Goal: Task Accomplishment & Management: Complete application form

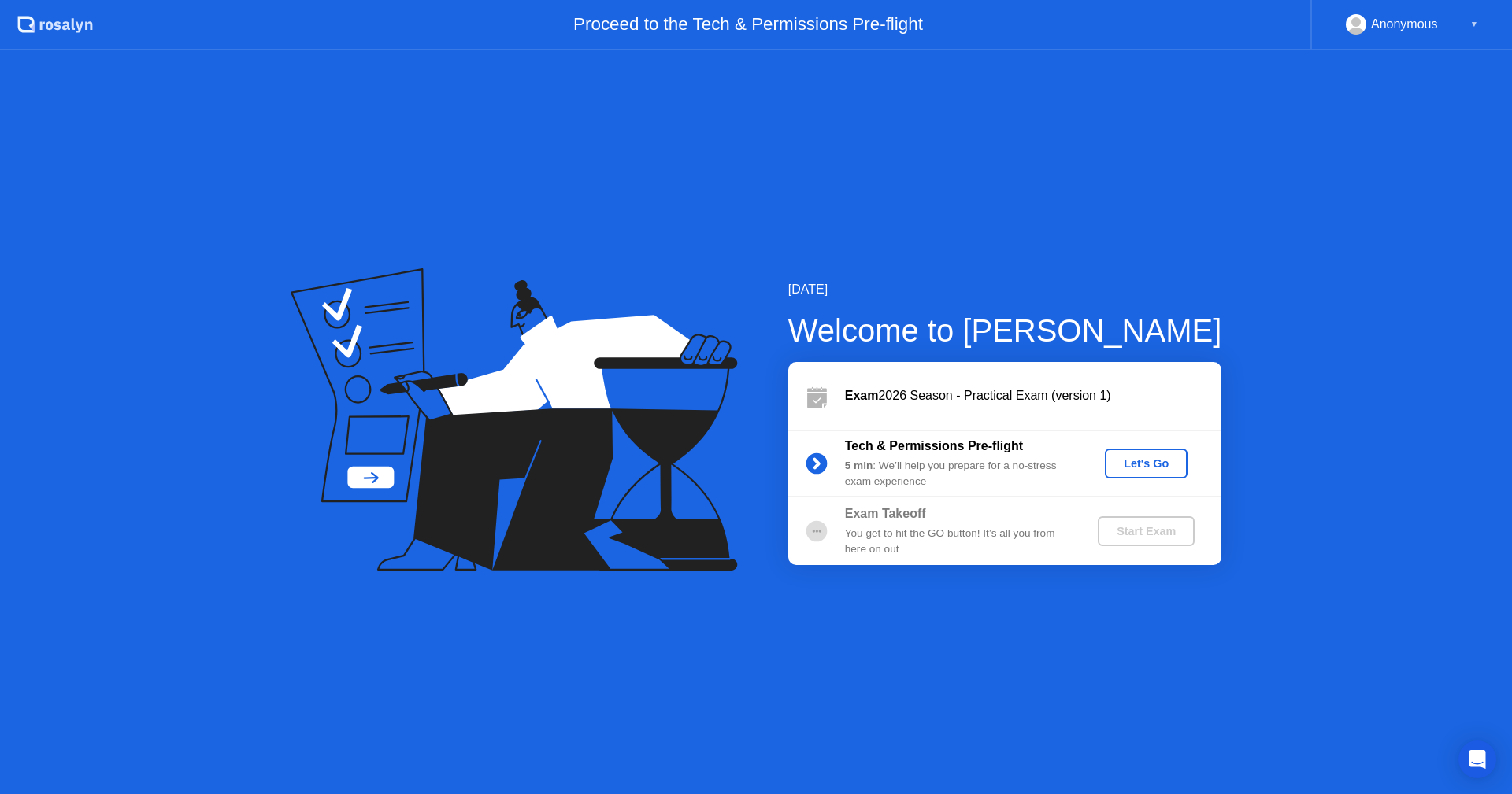
click at [1137, 466] on div "Let's Go" at bounding box center [1146, 464] width 70 height 13
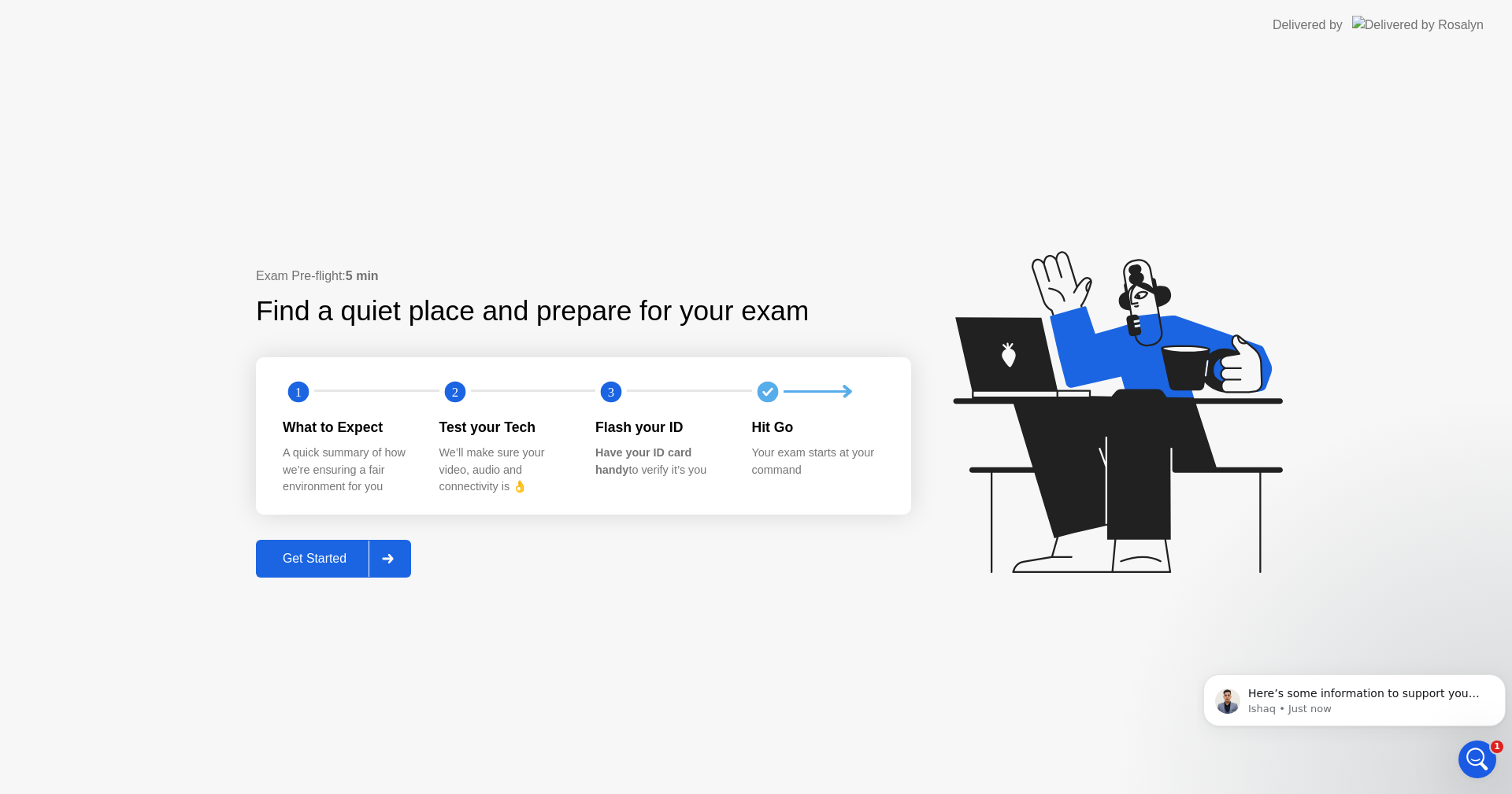
click at [299, 554] on div "Get Started" at bounding box center [314, 558] width 108 height 14
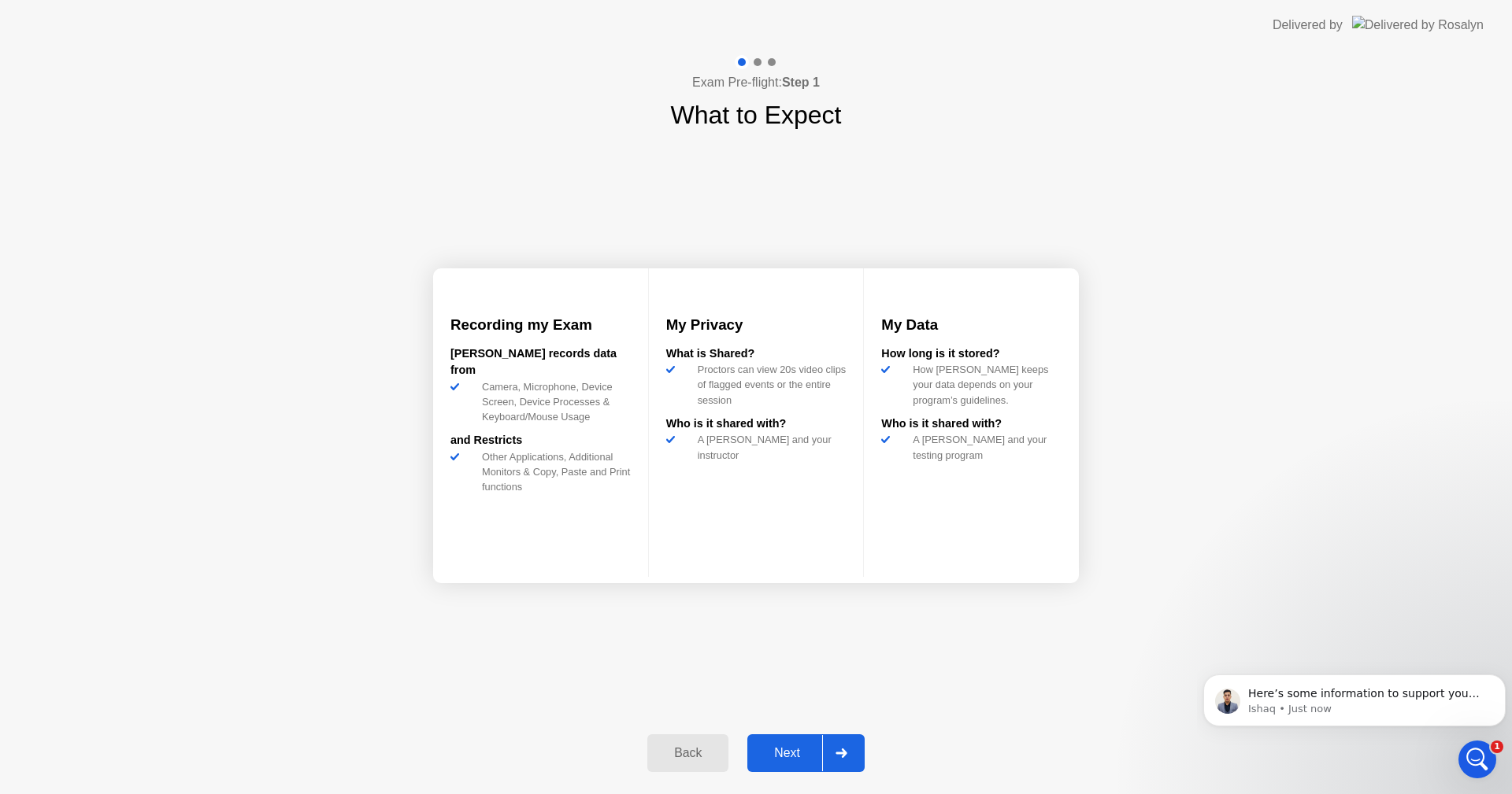
click at [778, 753] on div "Next" at bounding box center [787, 753] width 70 height 14
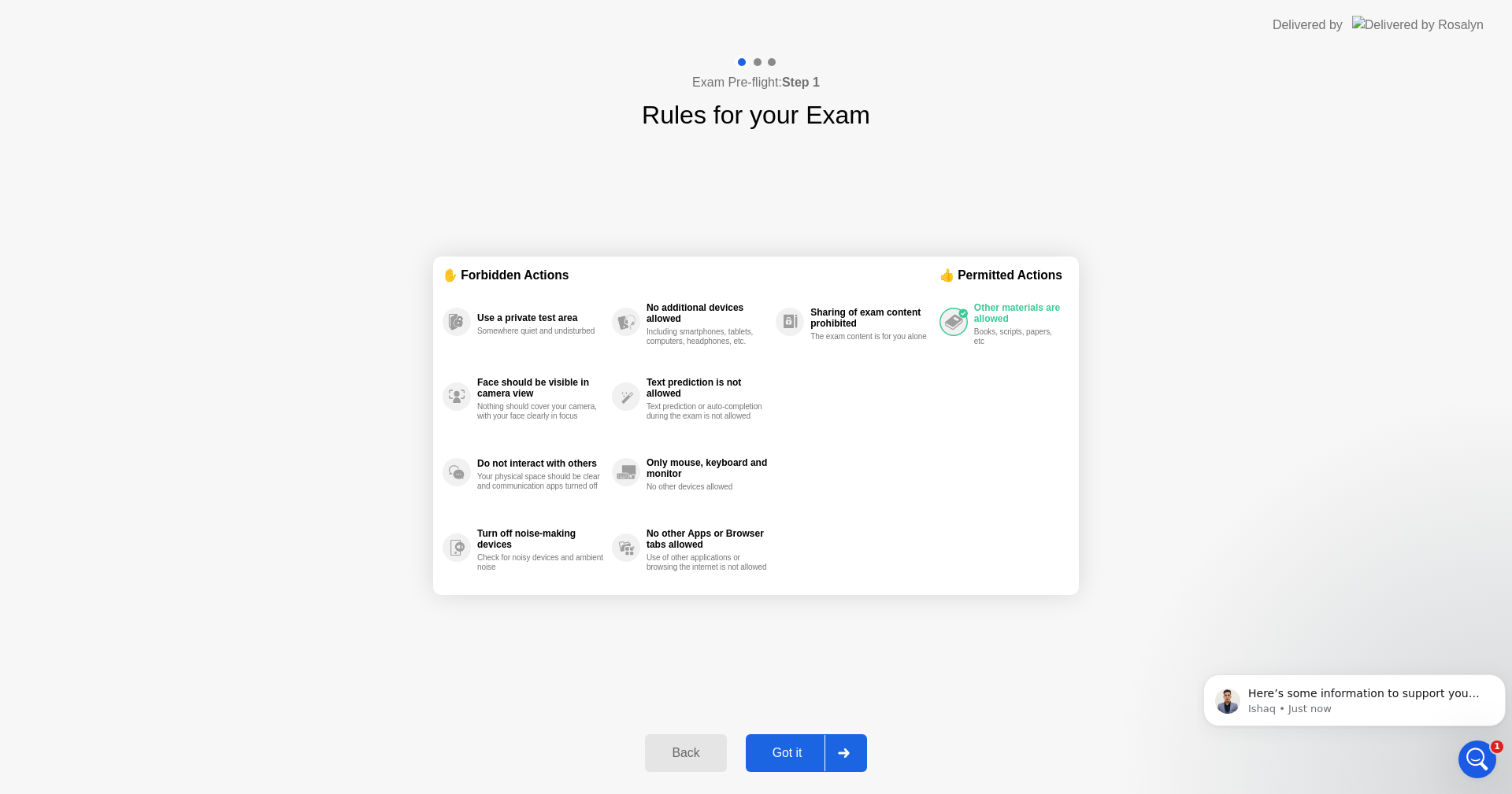
click at [778, 753] on div "Got it" at bounding box center [787, 753] width 74 height 14
select select "**********"
select select "*******"
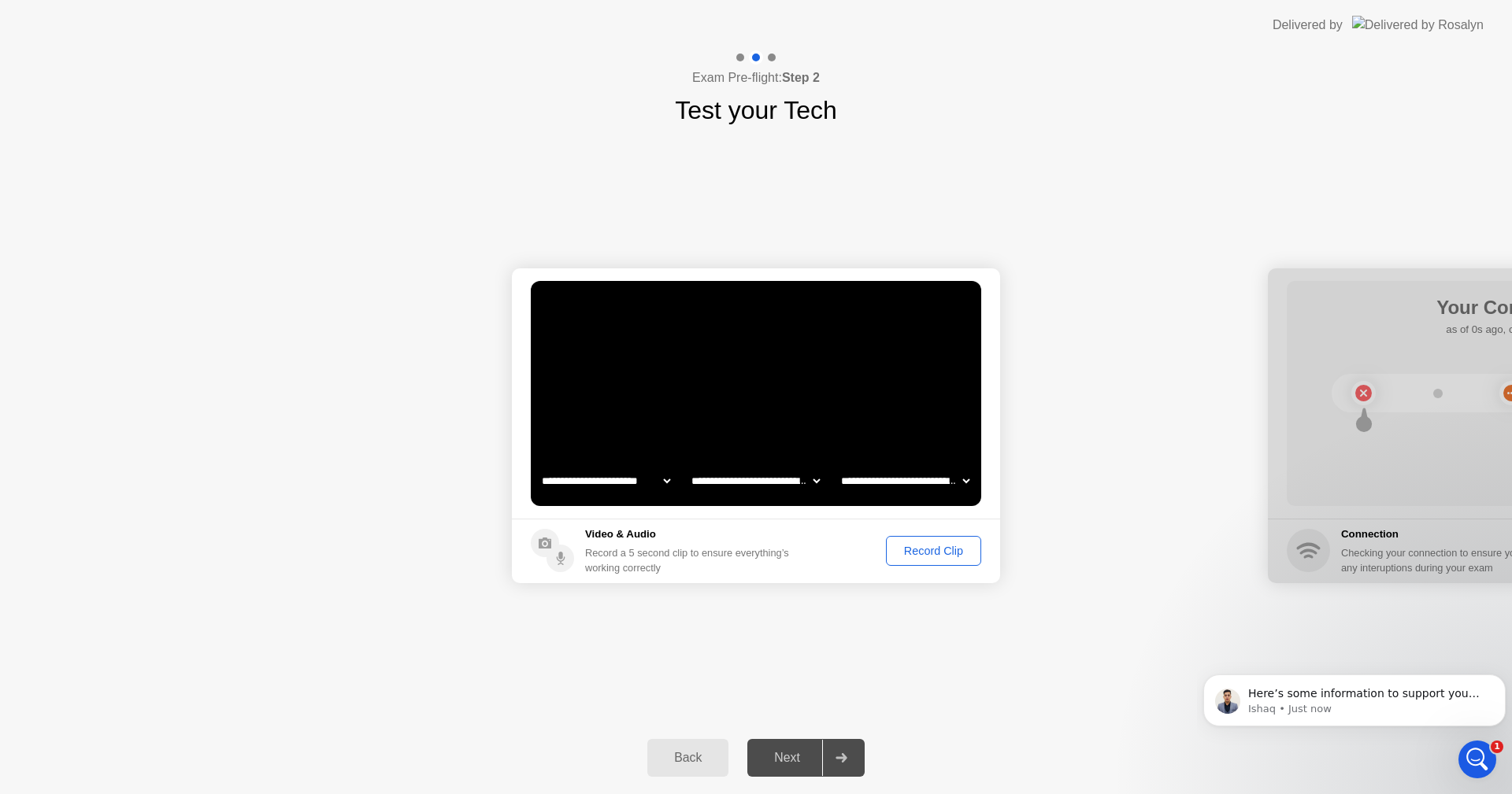
click at [929, 546] on div "Record Clip" at bounding box center [933, 551] width 85 height 13
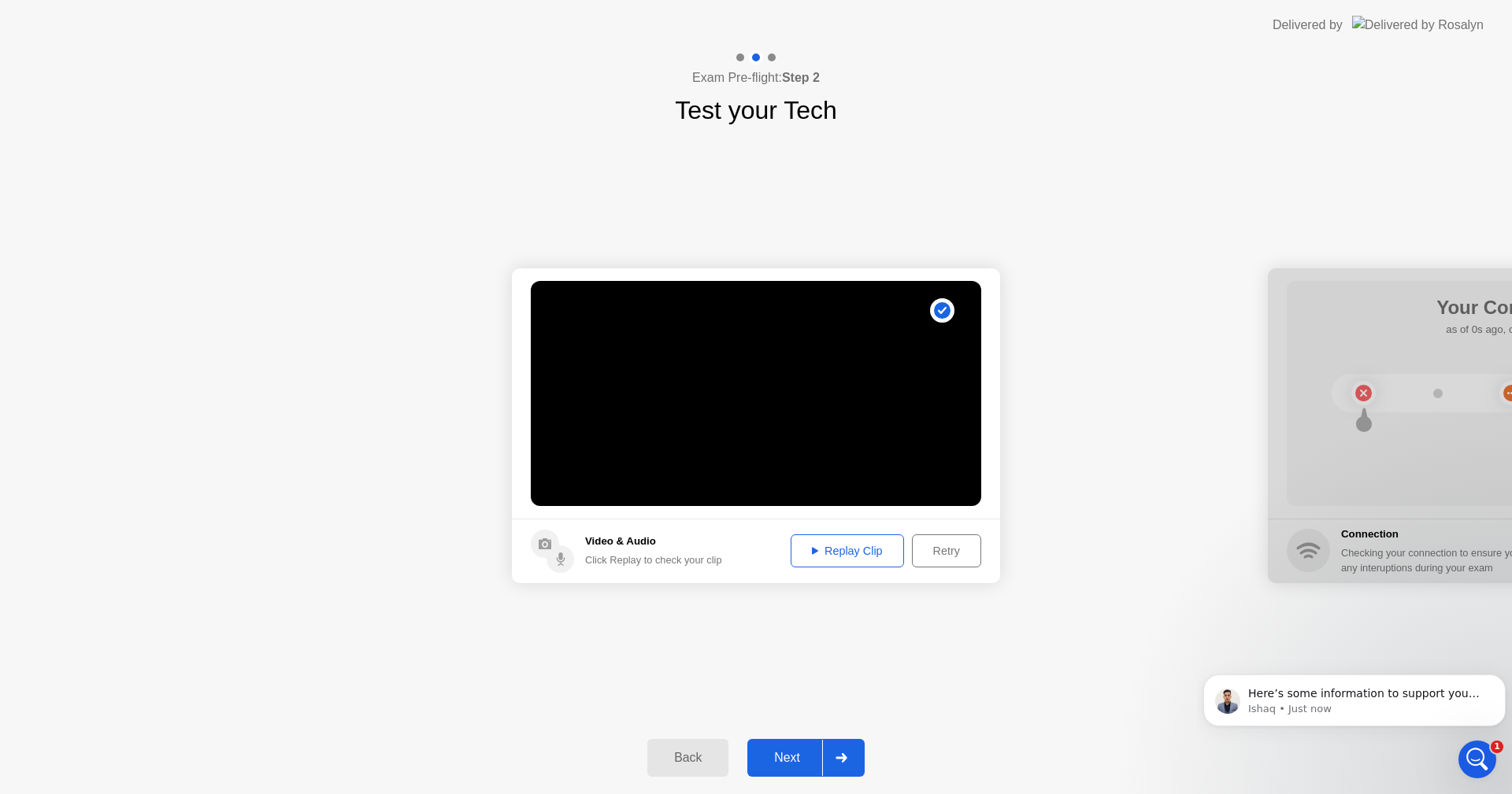
click at [859, 549] on div "Replay Clip" at bounding box center [847, 551] width 102 height 13
click at [853, 545] on div "Replay Clip" at bounding box center [847, 551] width 102 height 13
click at [943, 547] on div "Retry" at bounding box center [946, 551] width 58 height 13
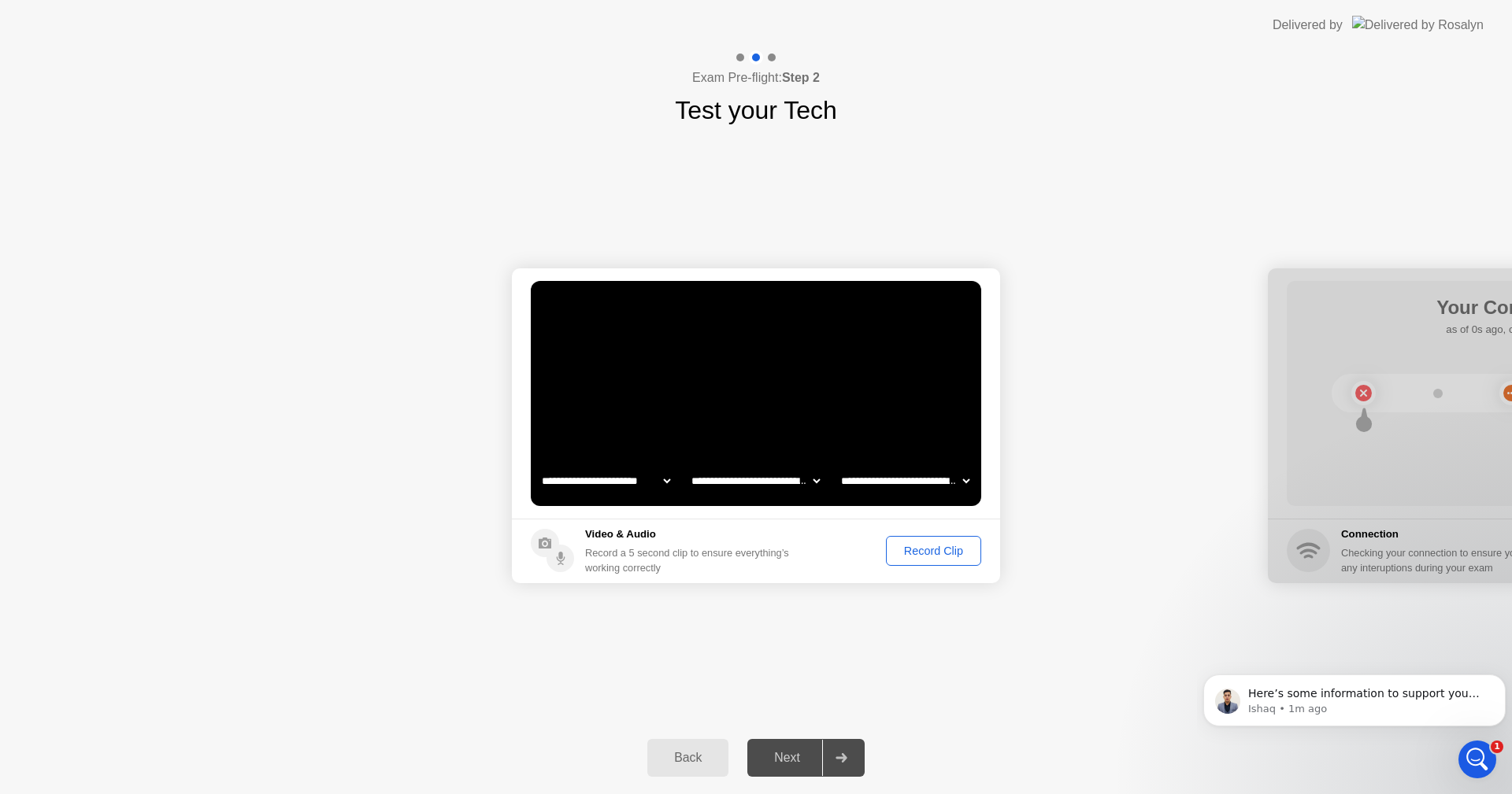
click at [744, 416] on video at bounding box center [756, 393] width 450 height 225
click at [941, 546] on div "Record Clip" at bounding box center [933, 551] width 85 height 13
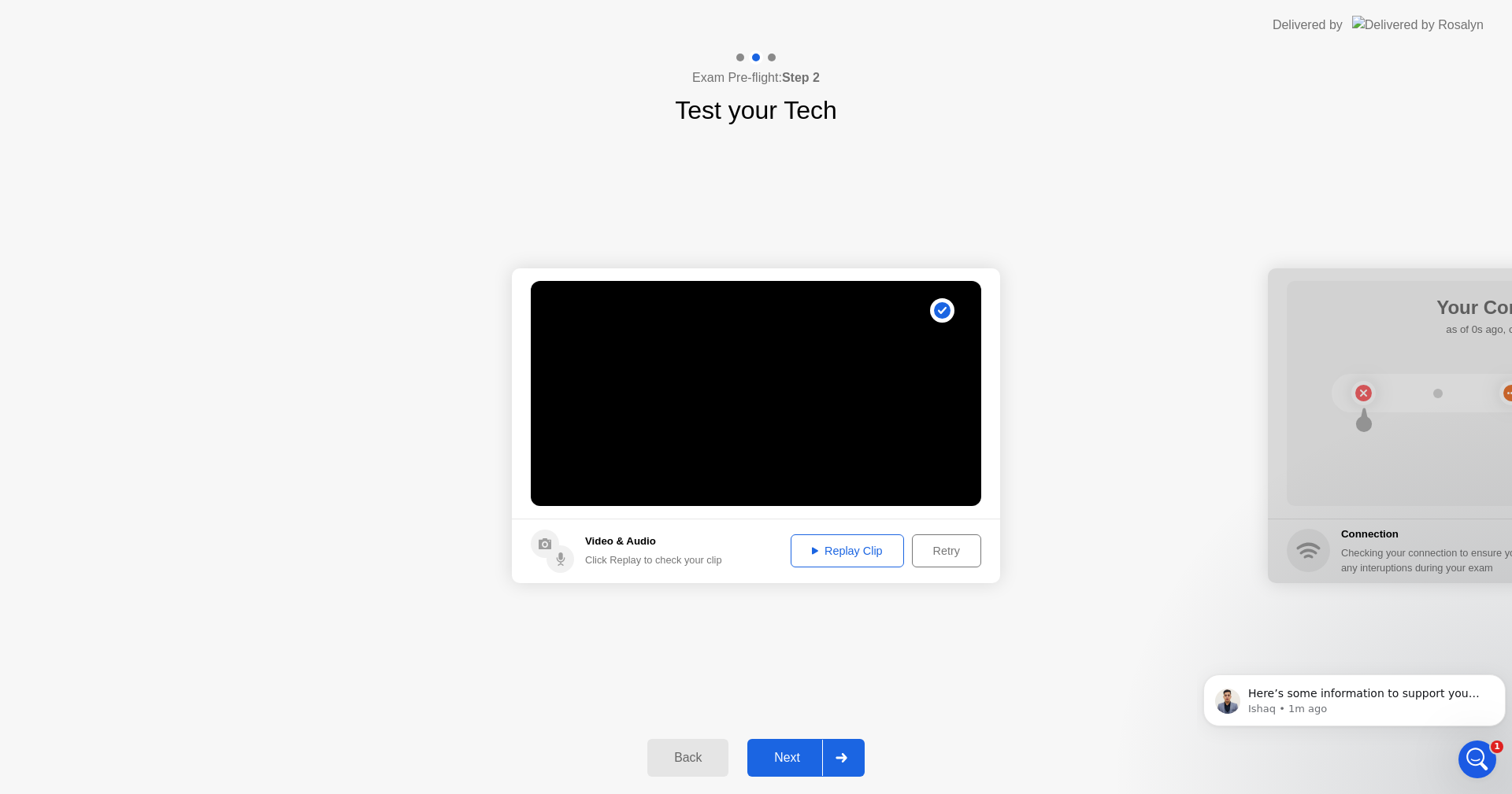
click at [835, 553] on div "Replay Clip" at bounding box center [847, 551] width 102 height 13
click at [860, 545] on div "Replay Clip" at bounding box center [847, 551] width 102 height 13
click at [766, 751] on div "Next" at bounding box center [787, 757] width 70 height 14
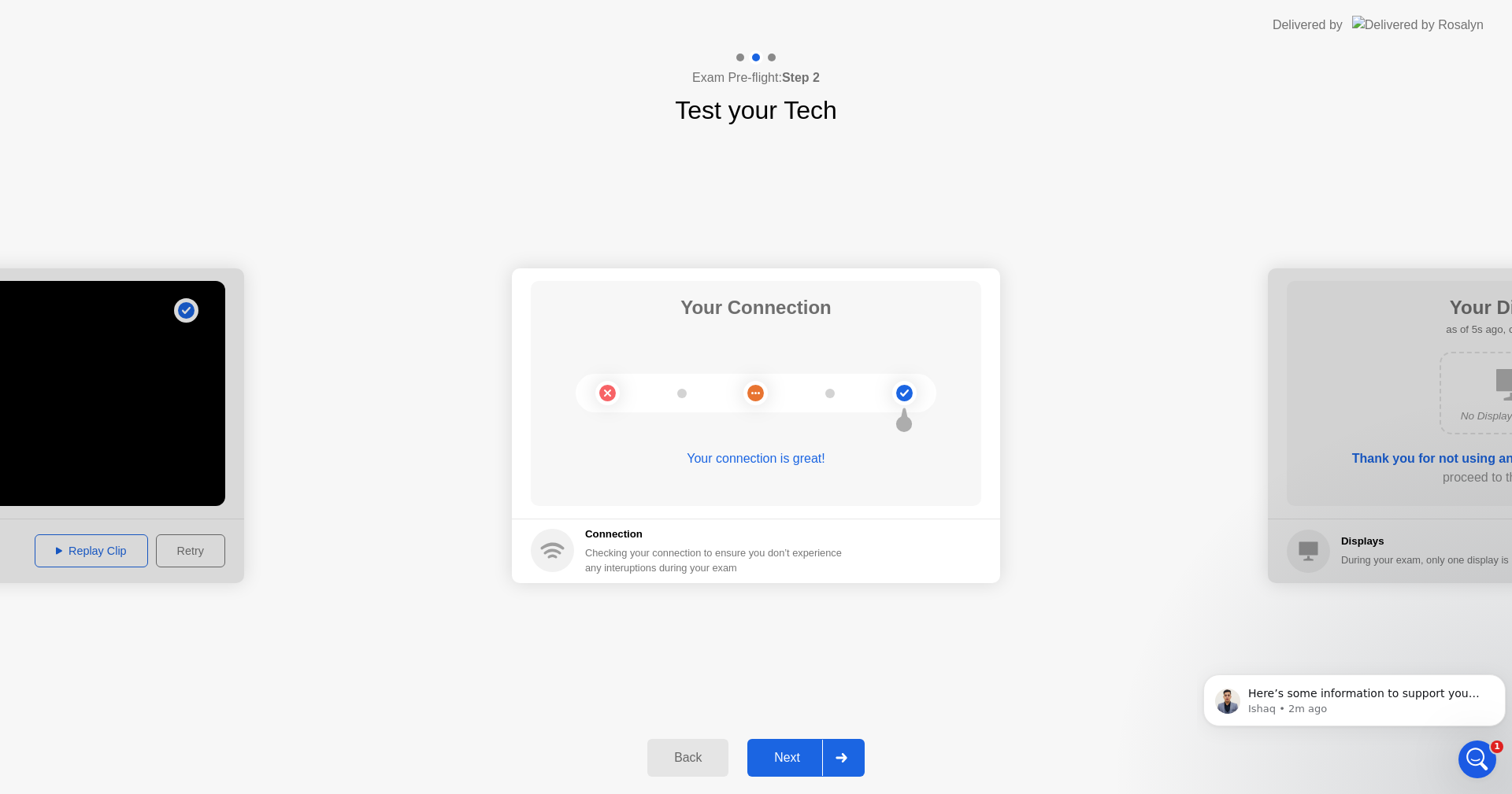
click at [783, 743] on button "Next" at bounding box center [805, 757] width 117 height 38
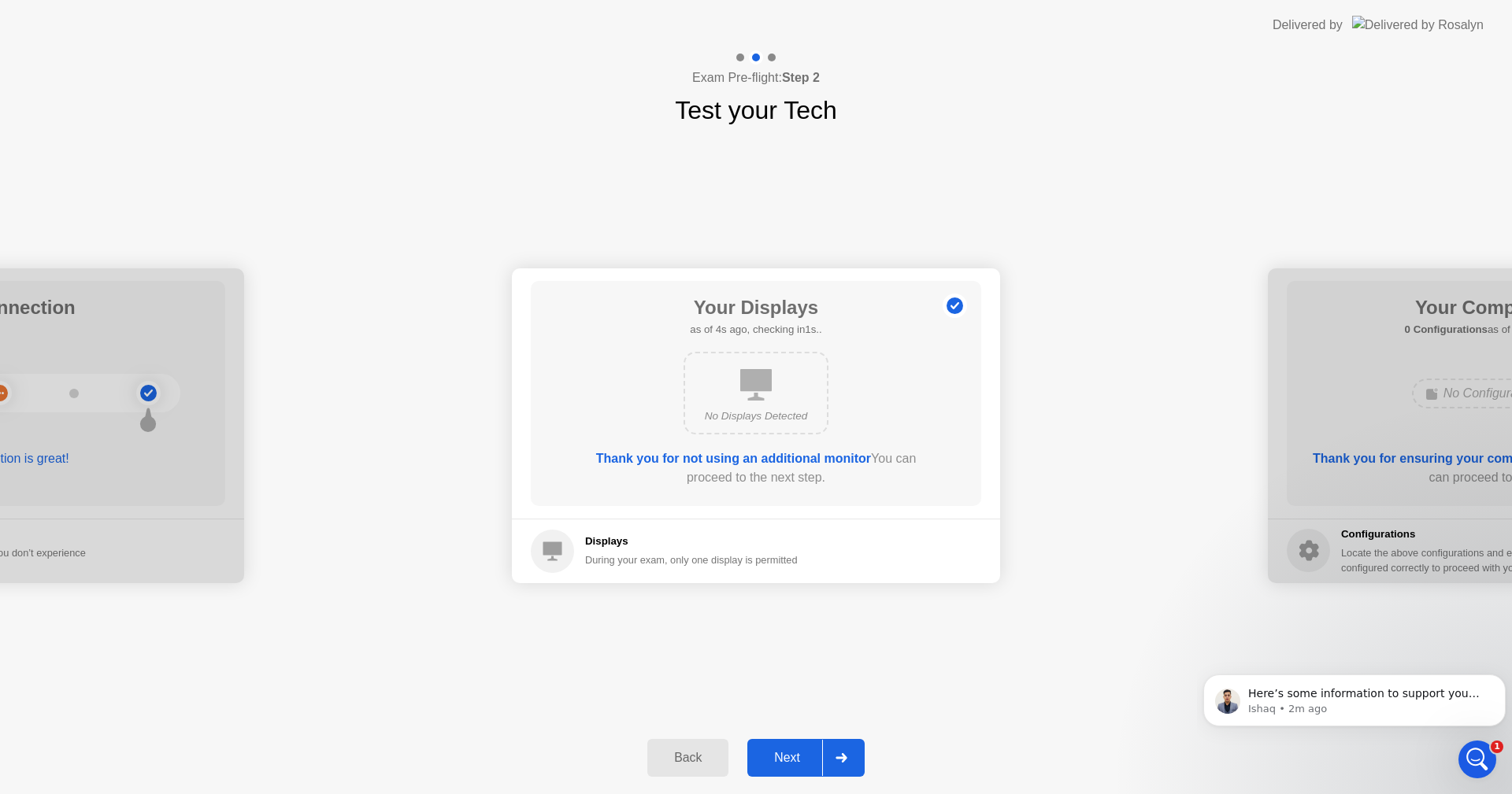
click at [786, 753] on div "Next" at bounding box center [787, 757] width 70 height 14
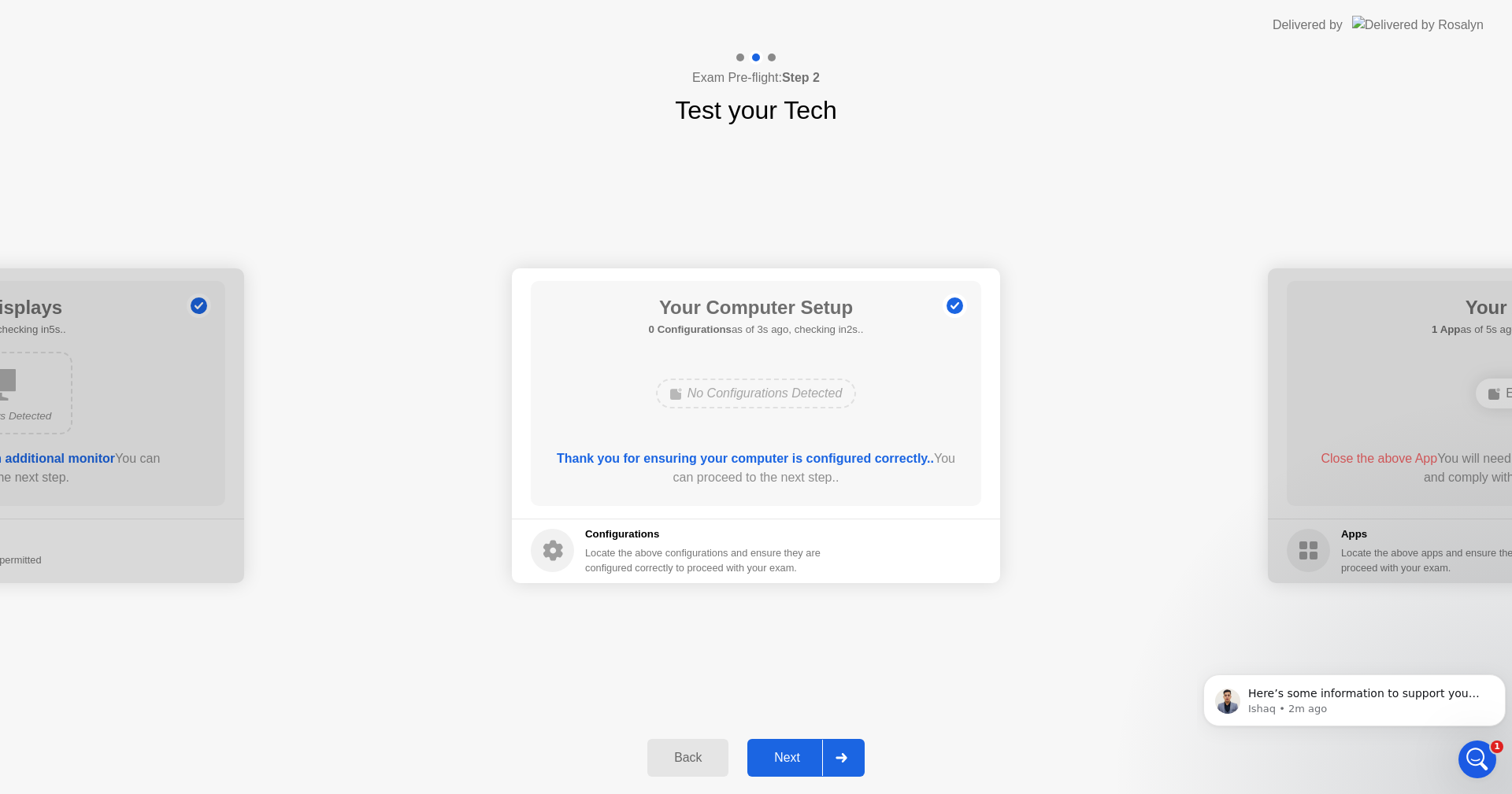
click at [796, 758] on div "Next" at bounding box center [787, 757] width 70 height 14
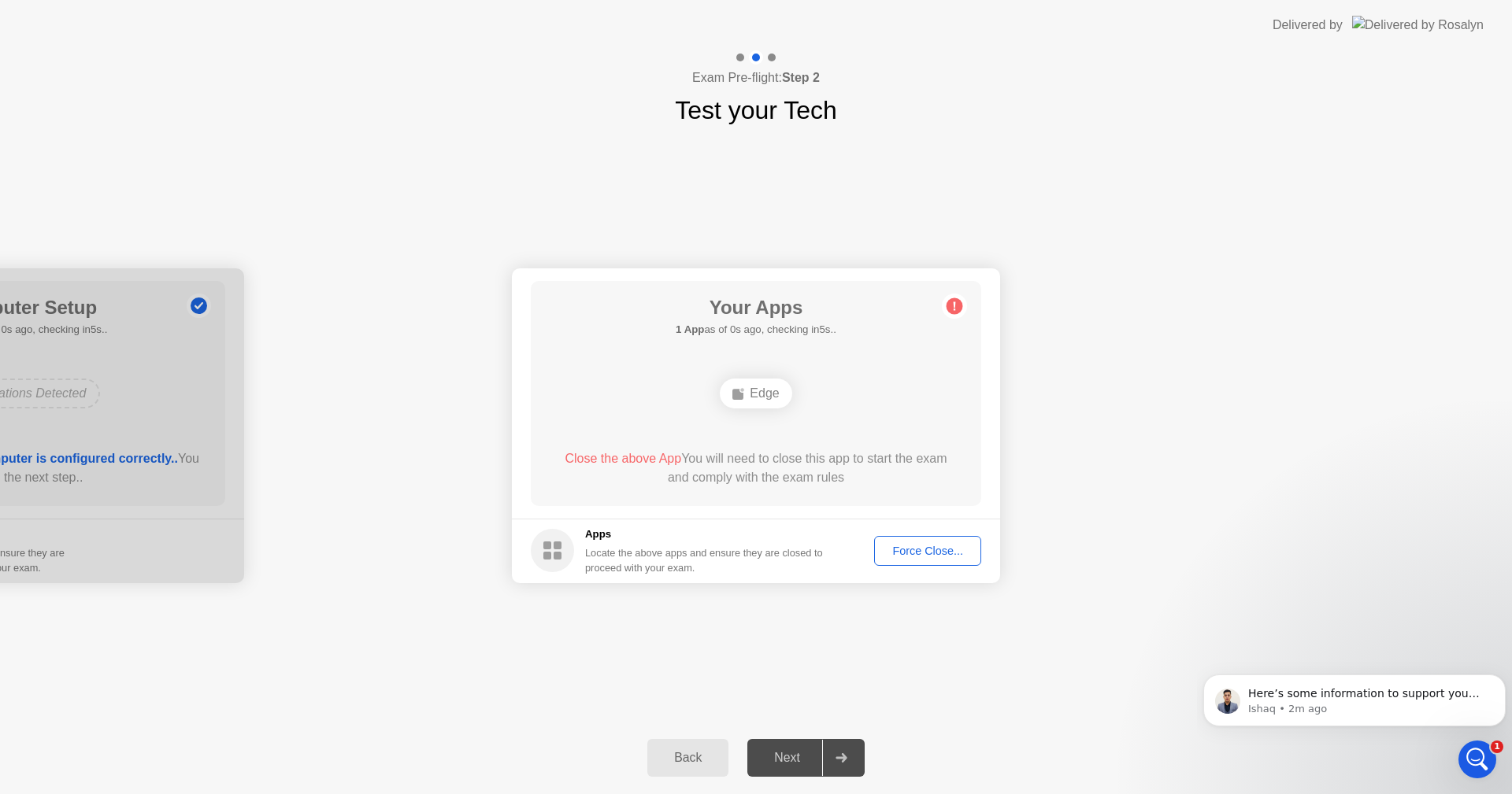
click at [904, 547] on div "Force Close..." at bounding box center [928, 551] width 96 height 13
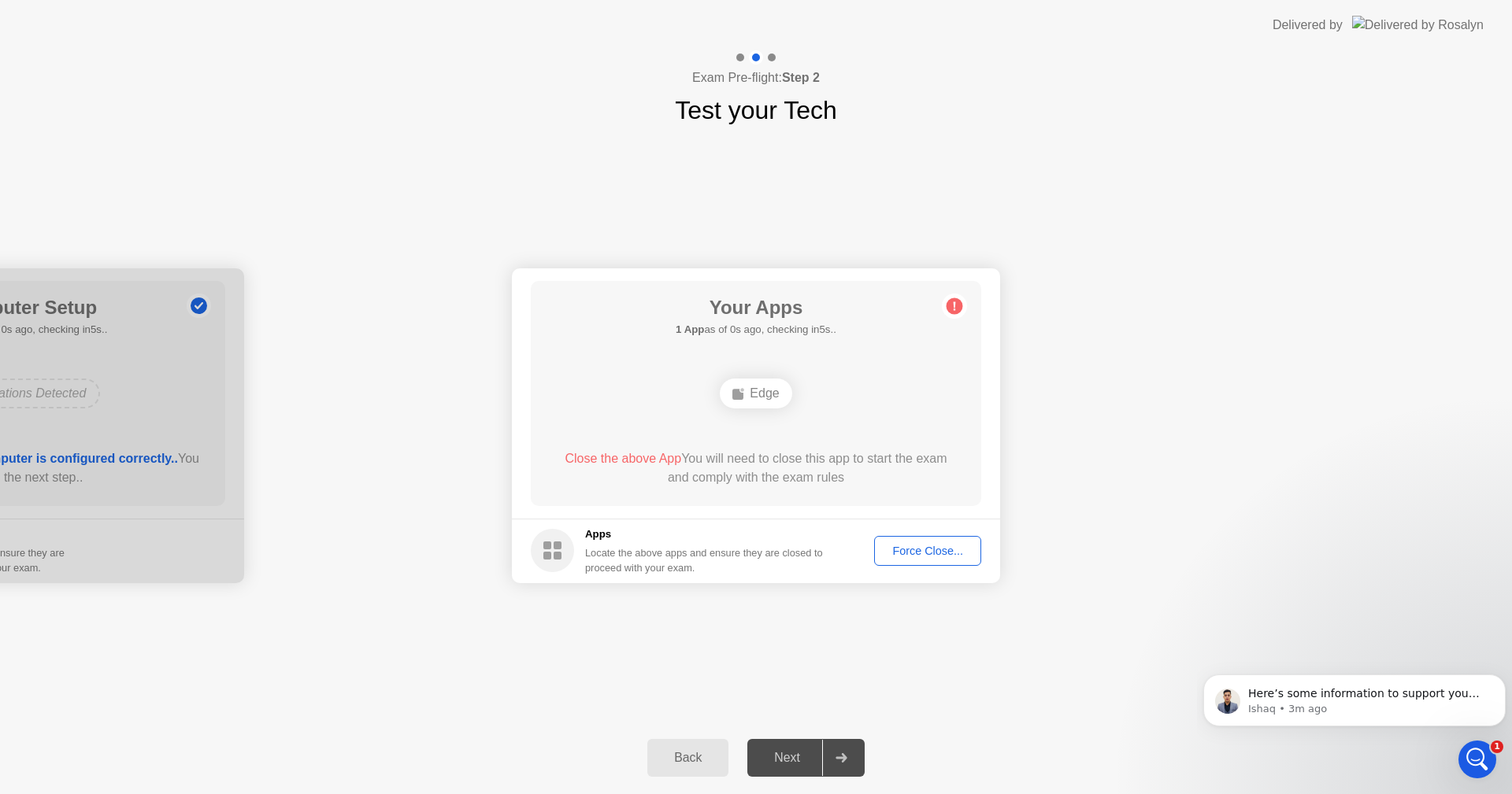
click at [796, 751] on div "Next" at bounding box center [787, 757] width 70 height 14
click at [929, 548] on div "Force Close..." at bounding box center [928, 551] width 96 height 13
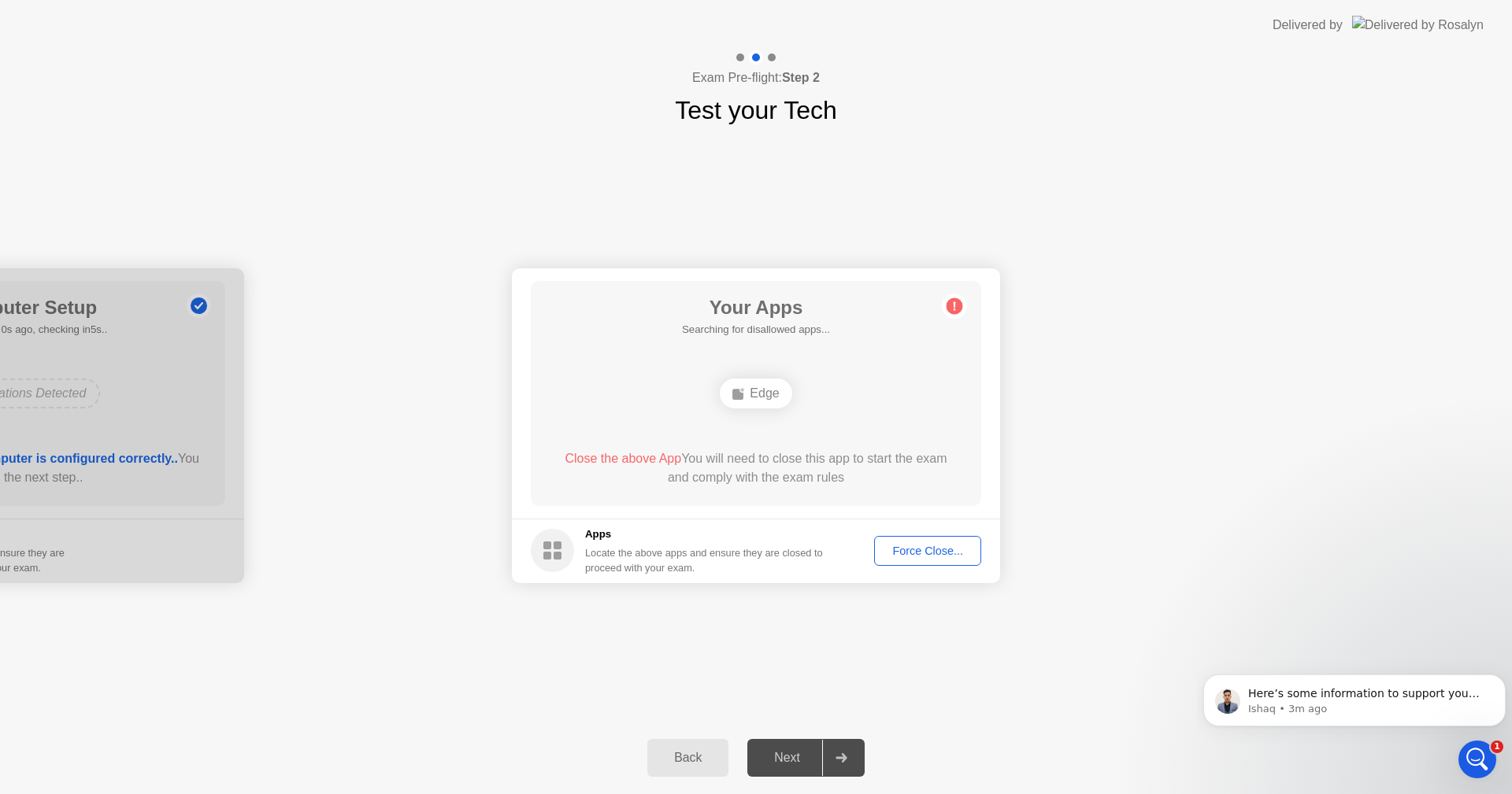
click at [764, 390] on div "Edge" at bounding box center [756, 394] width 72 height 30
click at [552, 541] on circle at bounding box center [552, 550] width 43 height 43
click at [687, 551] on div "Locate the above apps and ensure they are closed to proceed with your exam." at bounding box center [704, 560] width 238 height 30
click at [903, 547] on div "Force Close..." at bounding box center [928, 551] width 96 height 13
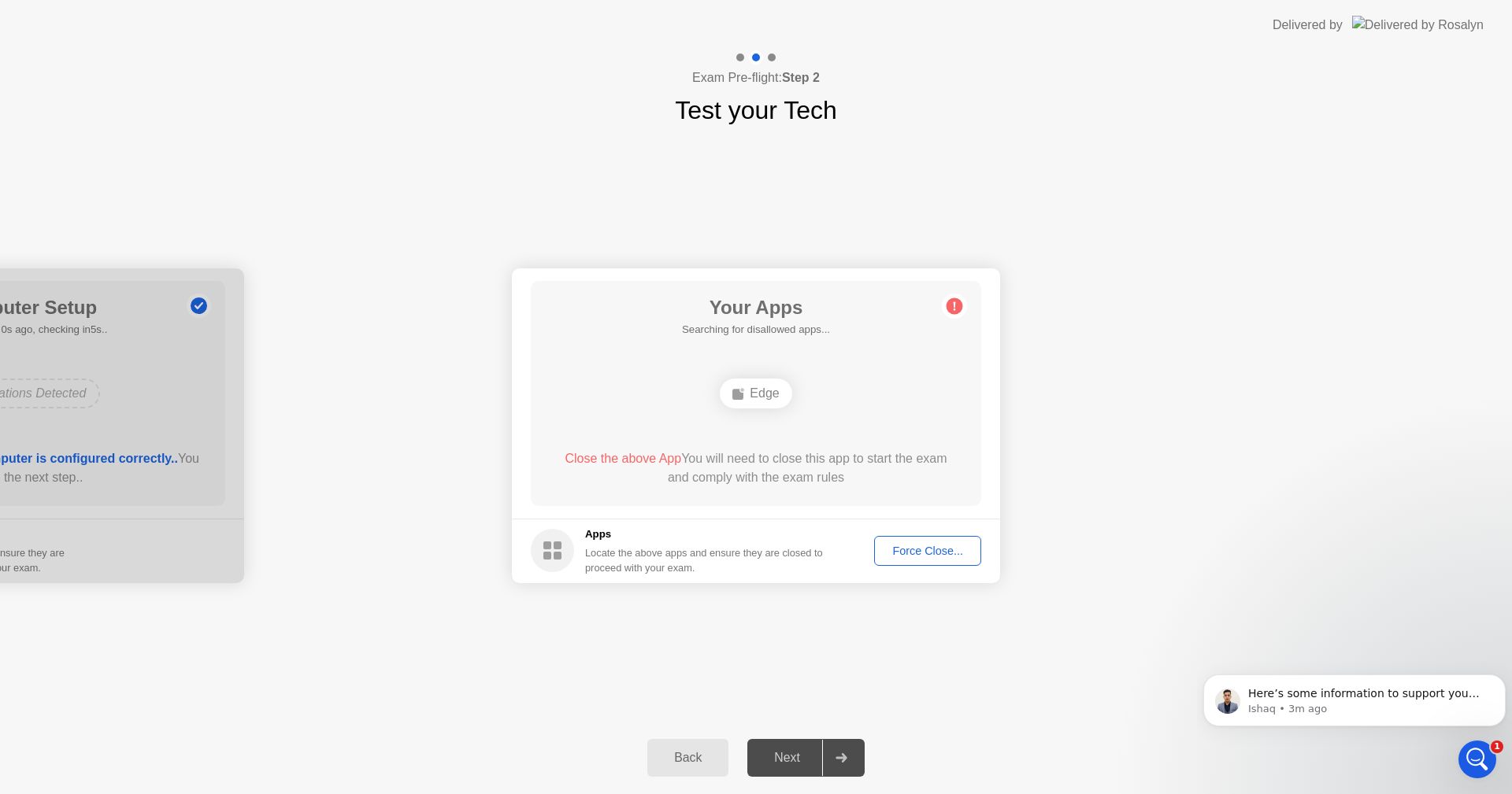
click at [780, 756] on div "Next" at bounding box center [787, 757] width 70 height 14
click at [1321, 696] on span "Here’s some information to support you with your issue, please review the artic…" at bounding box center [1364, 717] width 232 height 60
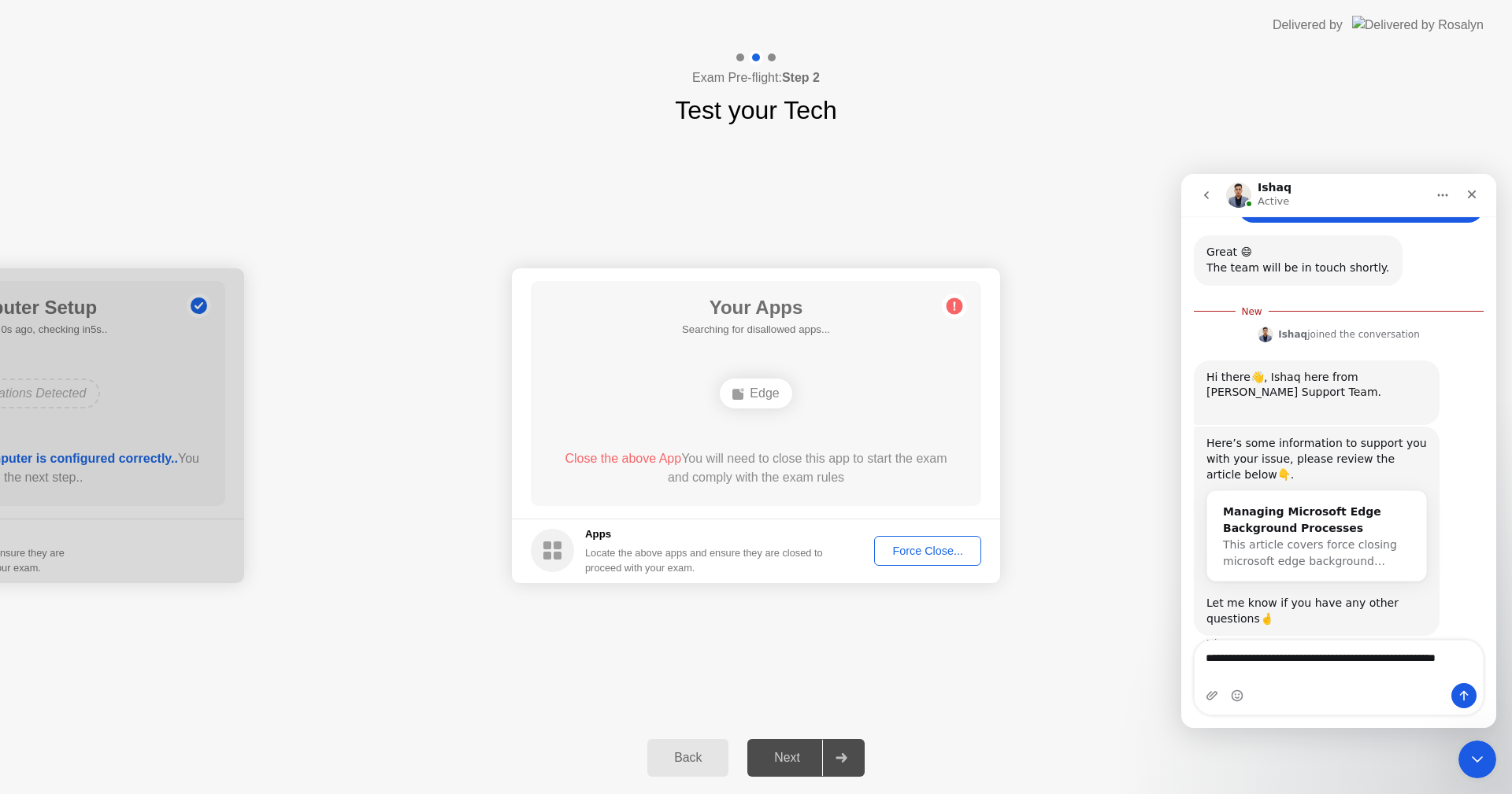
scroll to position [967, 0]
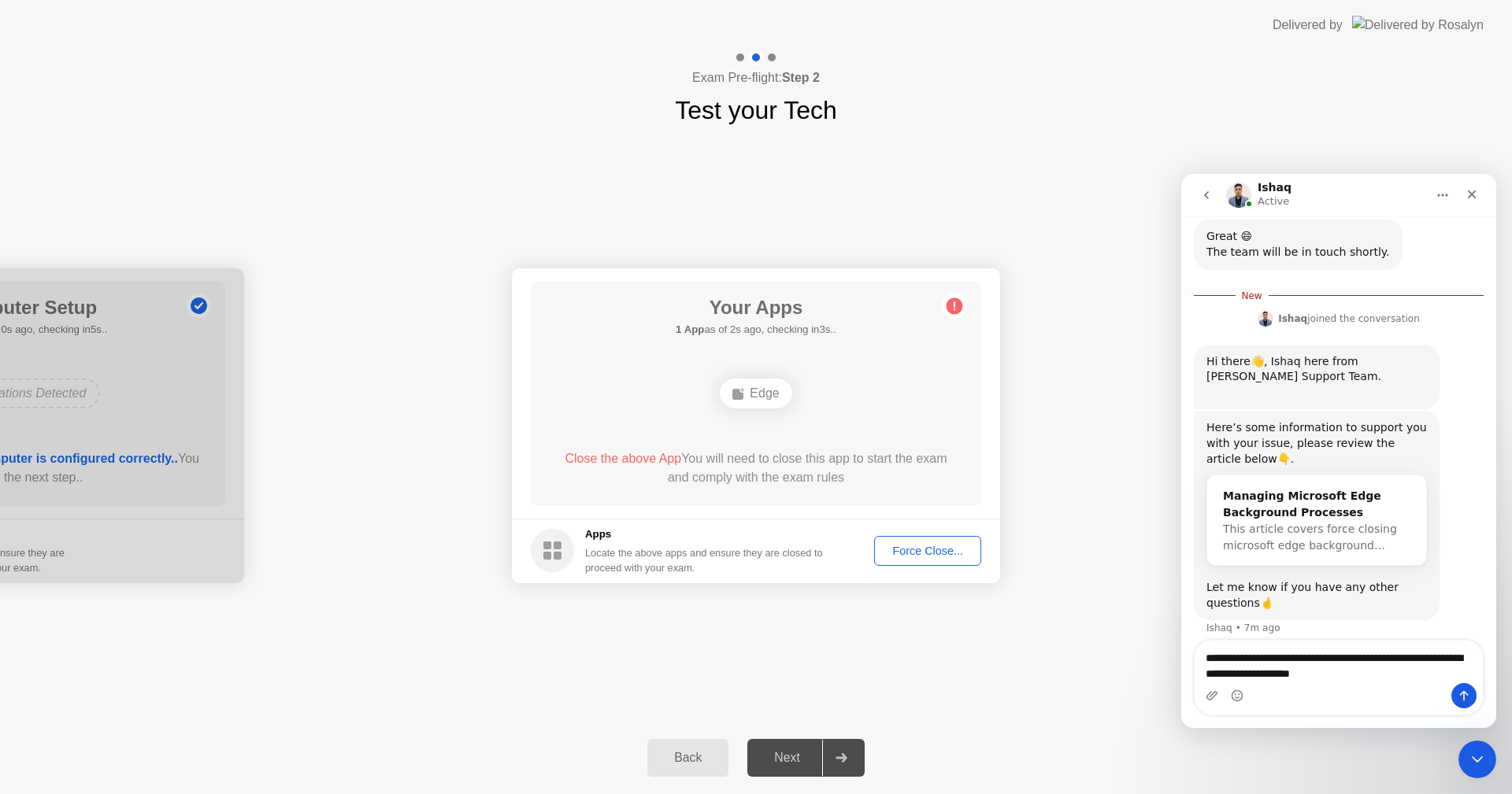
type textarea "**********"
click at [1463, 695] on icon "Send a message…" at bounding box center [1464, 696] width 13 height 13
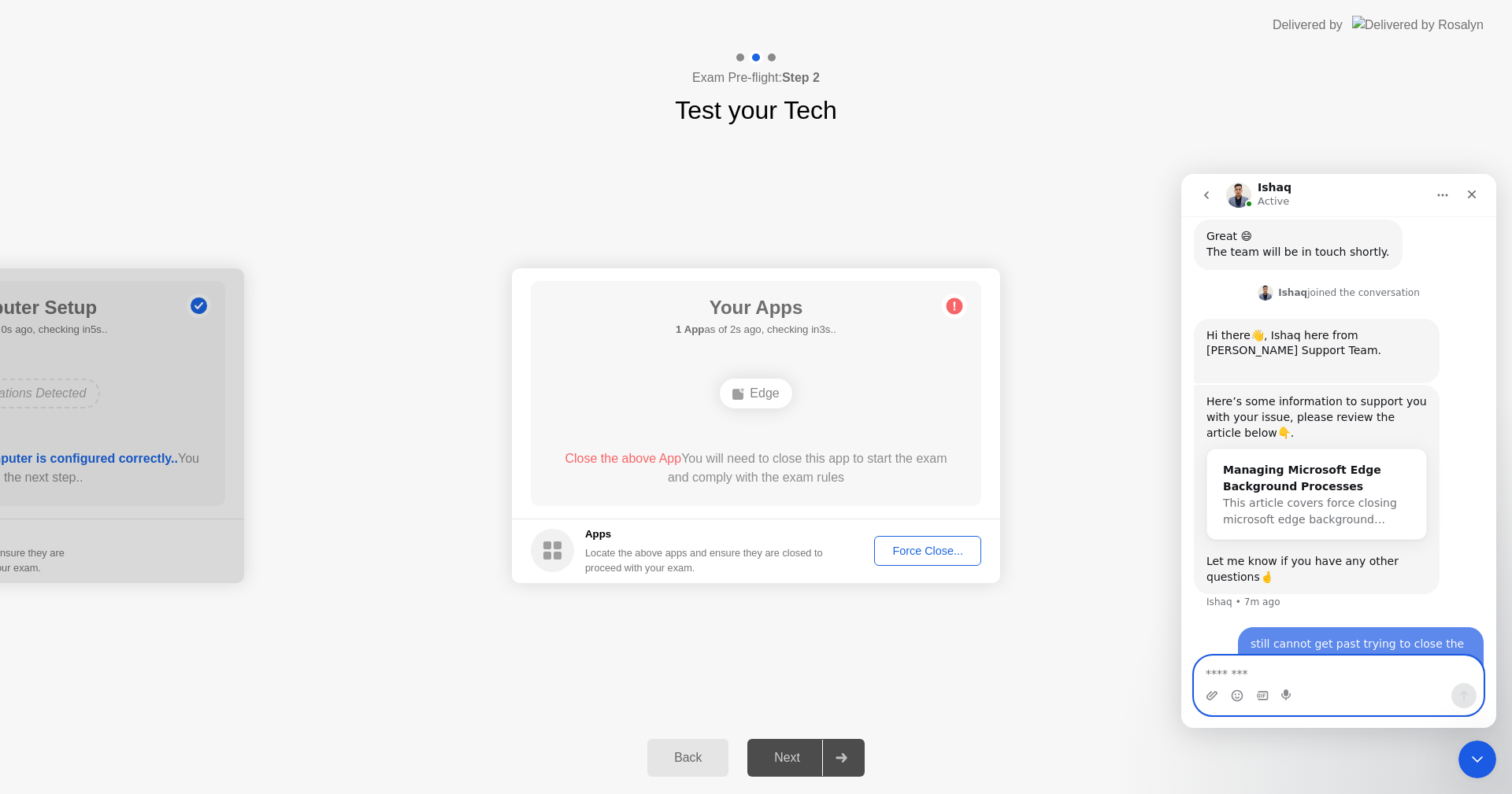
scroll to position [988, 0]
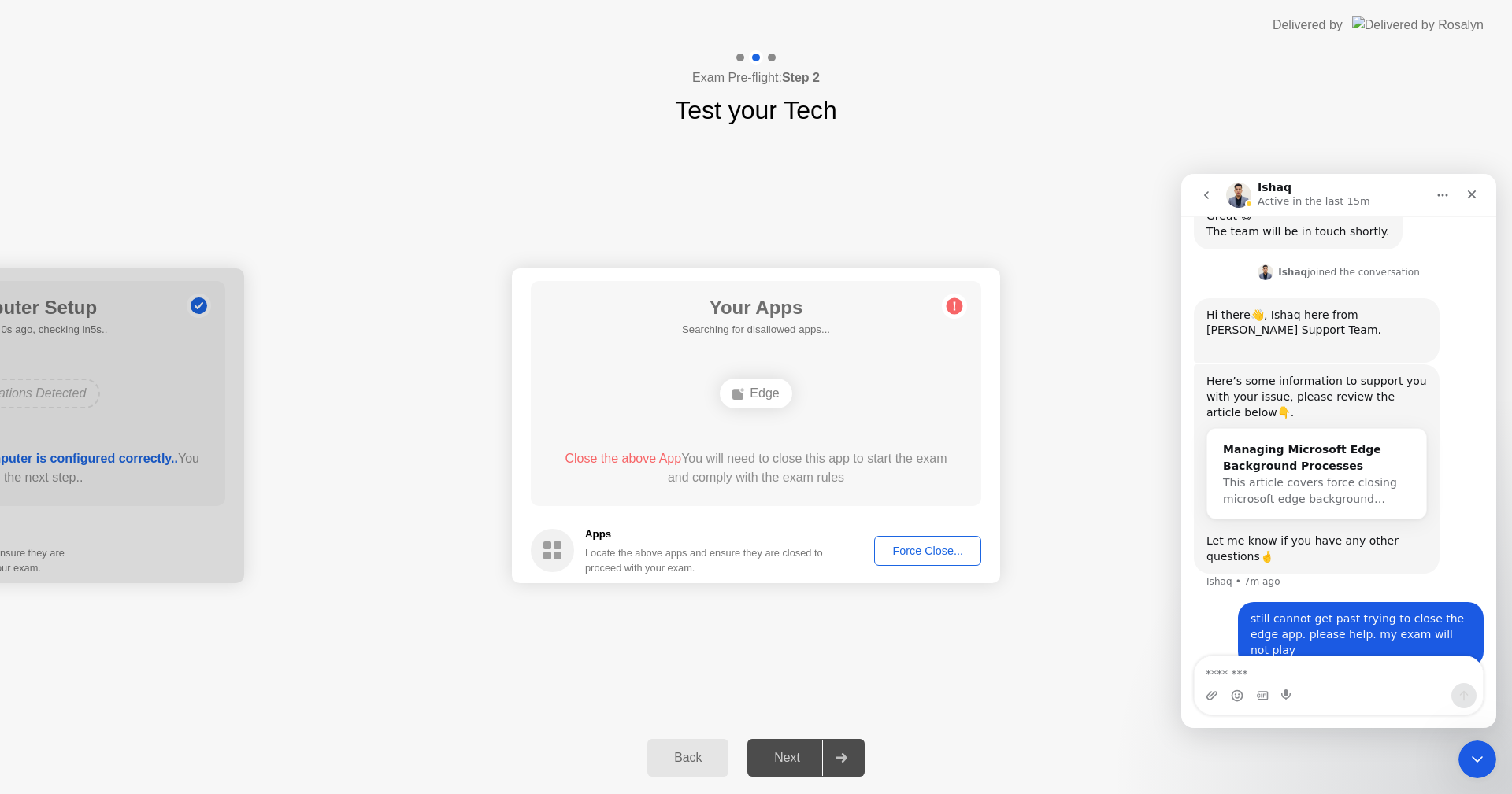
click at [917, 547] on div "Force Close..." at bounding box center [928, 551] width 96 height 13
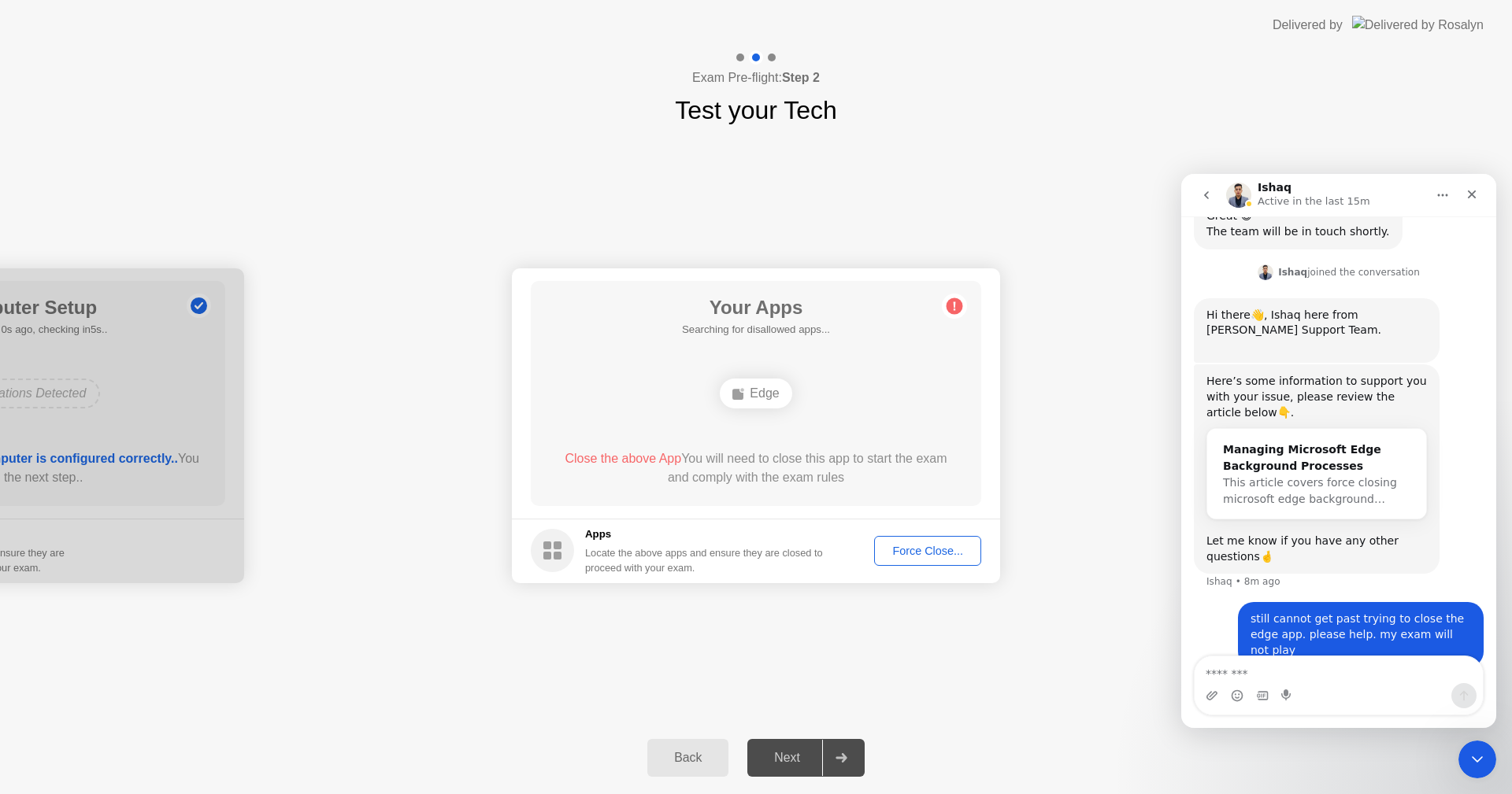
click at [915, 547] on div "Force Close..." at bounding box center [928, 551] width 96 height 13
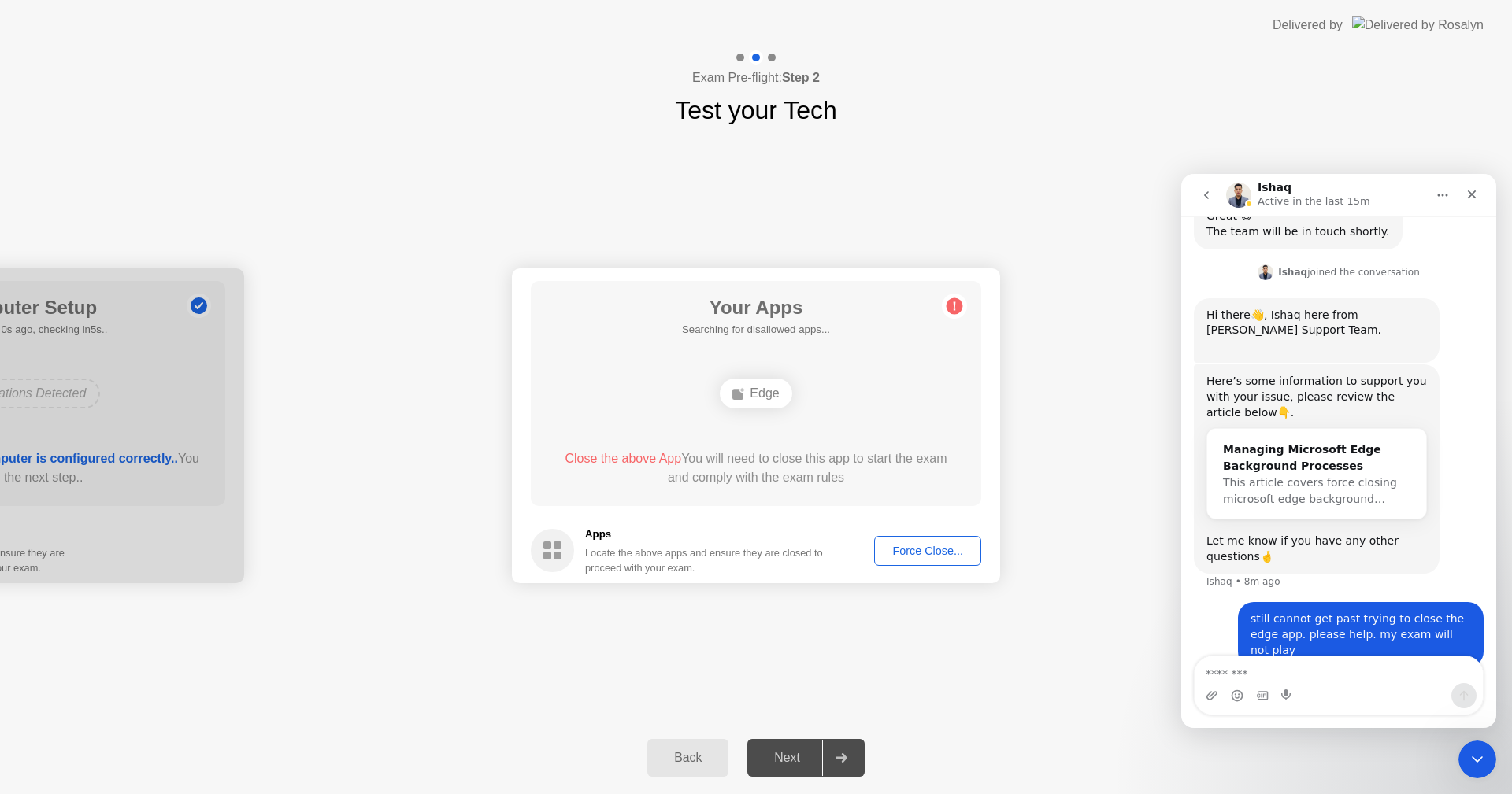
click at [787, 760] on div "Next" at bounding box center [787, 757] width 70 height 14
click at [842, 756] on icon at bounding box center [841, 758] width 12 height 9
click at [1396, 193] on div "Ishaq Active" at bounding box center [1325, 196] width 200 height 28
click at [1273, 188] on h1 "Ishaq" at bounding box center [1274, 188] width 34 height 12
click at [1211, 190] on icon "go back" at bounding box center [1206, 195] width 13 height 13
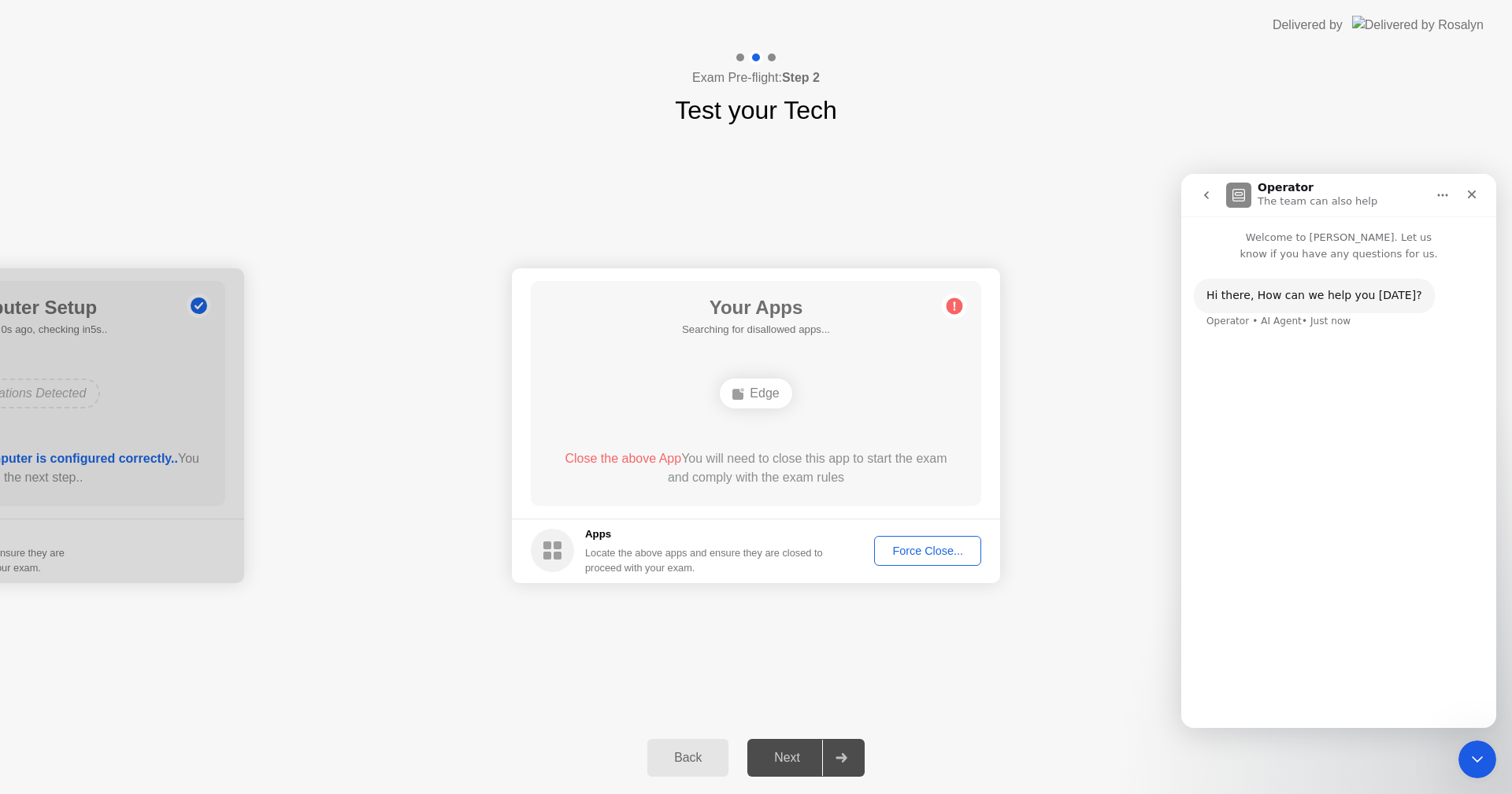
scroll to position [0, 0]
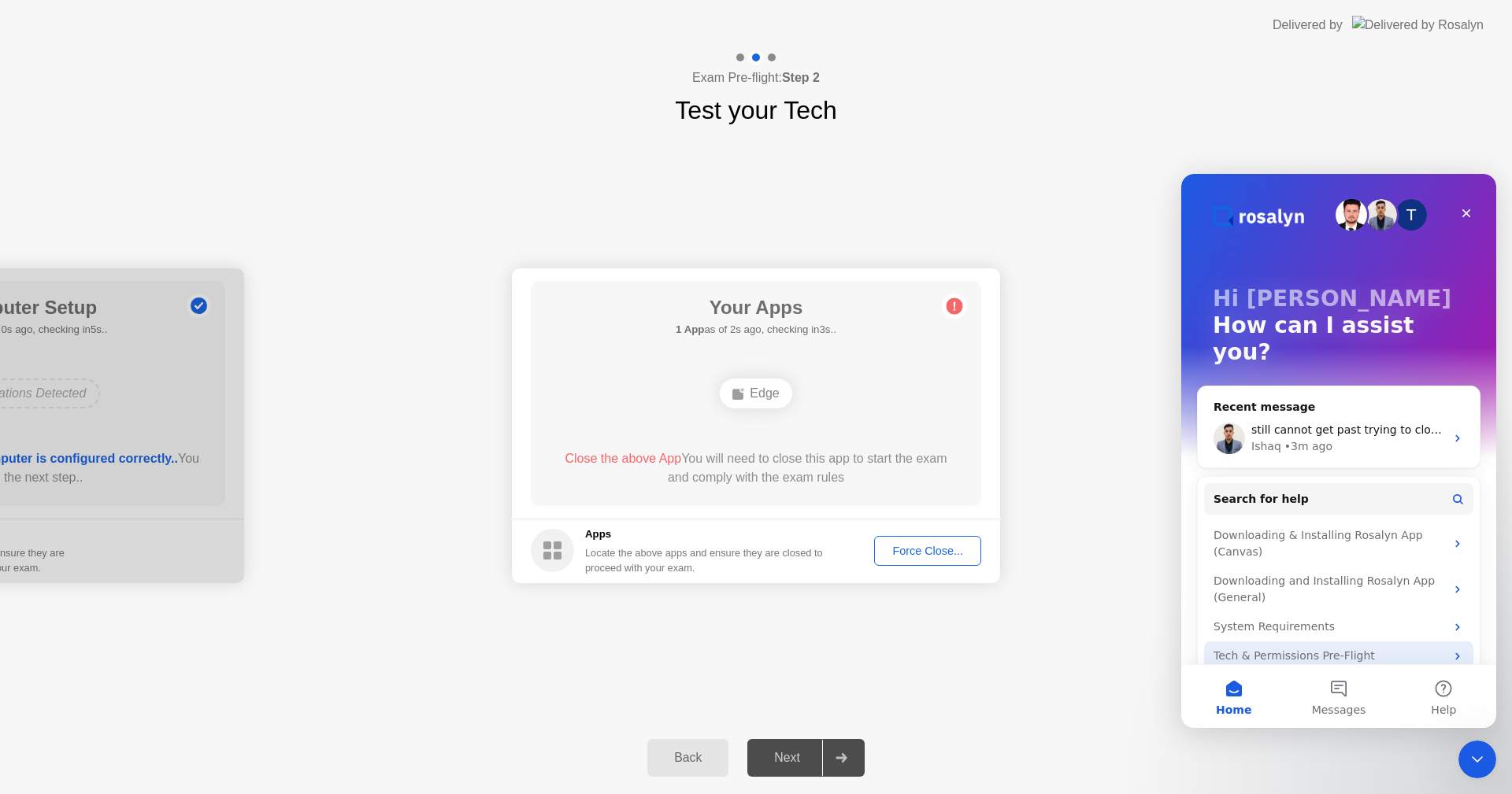
click at [1286, 648] on div "Tech & Permissions Pre-Flight" at bounding box center [1329, 656] width 232 height 17
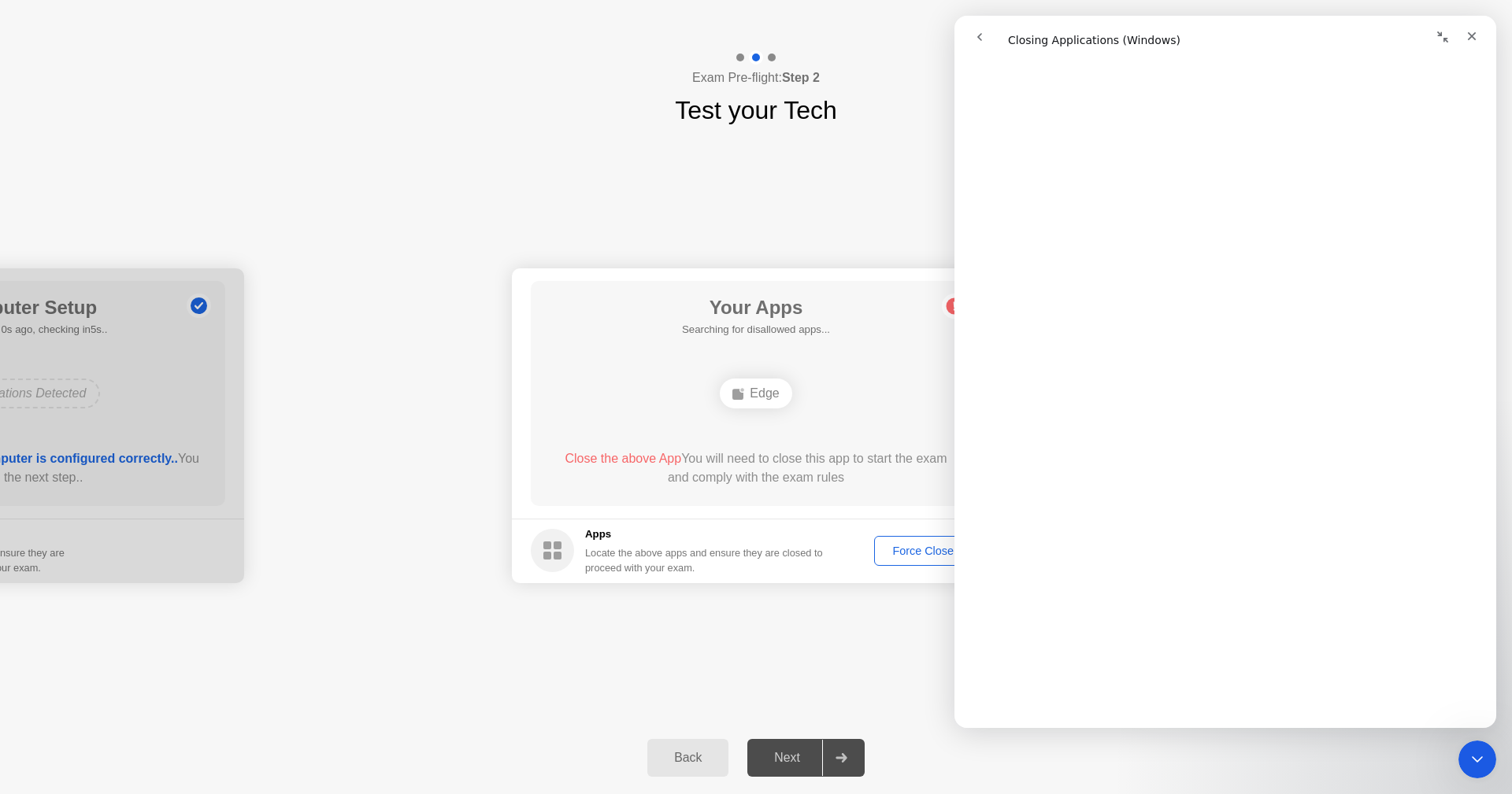
scroll to position [1129, 0]
drag, startPoint x: 1495, startPoint y: 516, endPoint x: 2465, endPoint y: 584, distance: 972.4
drag, startPoint x: 1493, startPoint y: 581, endPoint x: 2450, endPoint y: 678, distance: 961.9
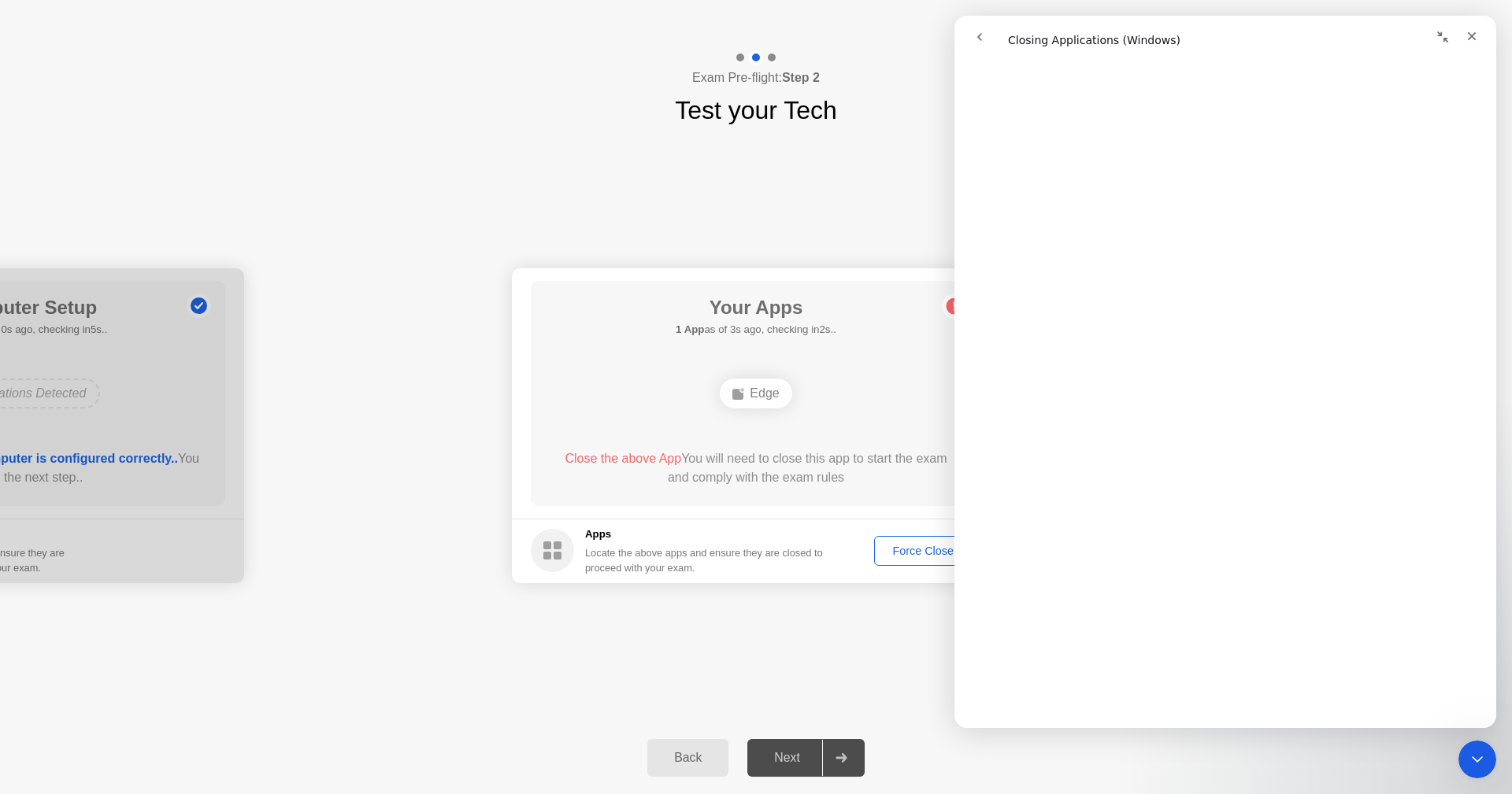
click at [886, 552] on div "Force Close..." at bounding box center [928, 551] width 96 height 13
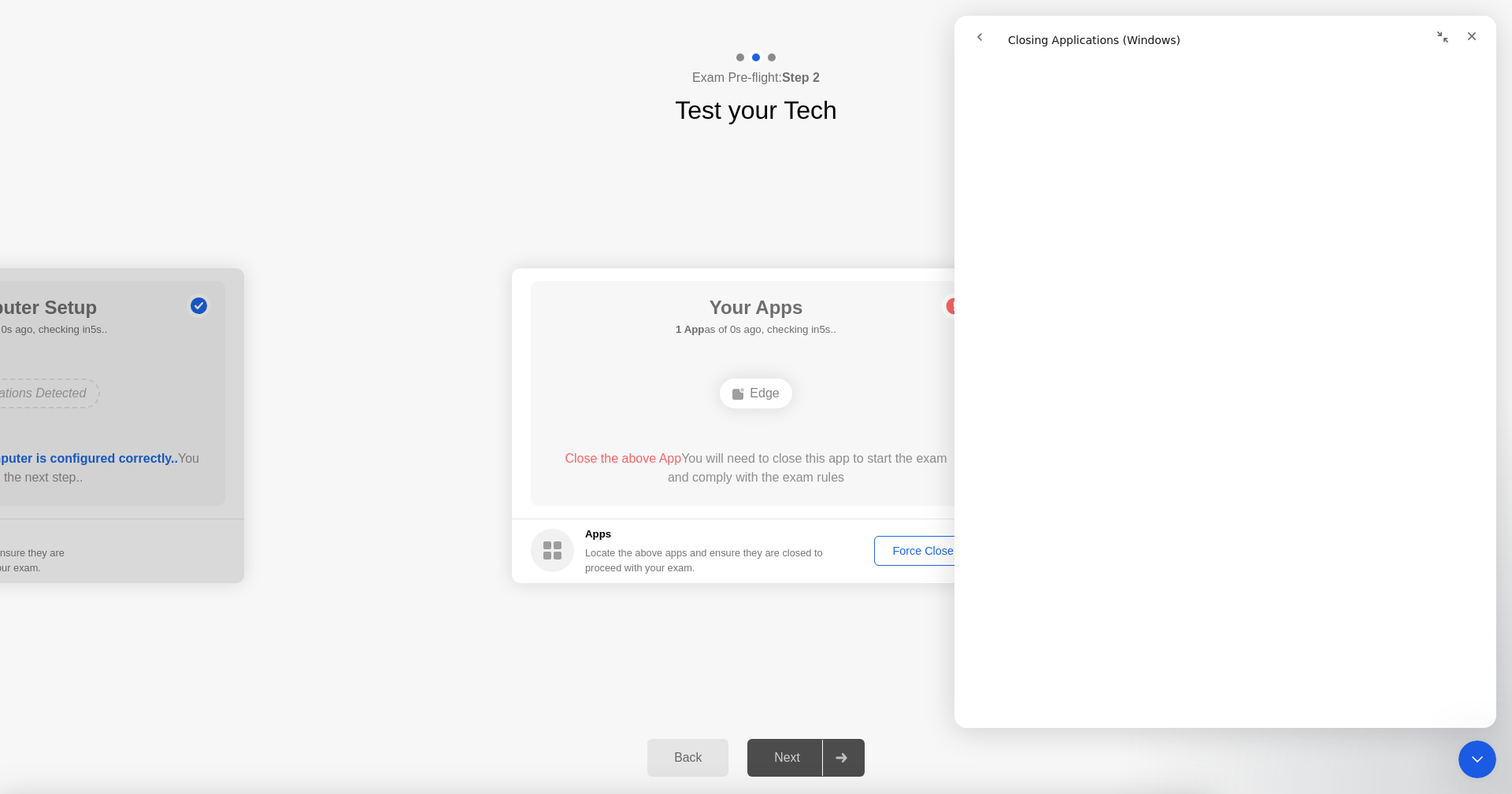
drag, startPoint x: 810, startPoint y: 483, endPoint x: 814, endPoint y: 492, distance: 9.8
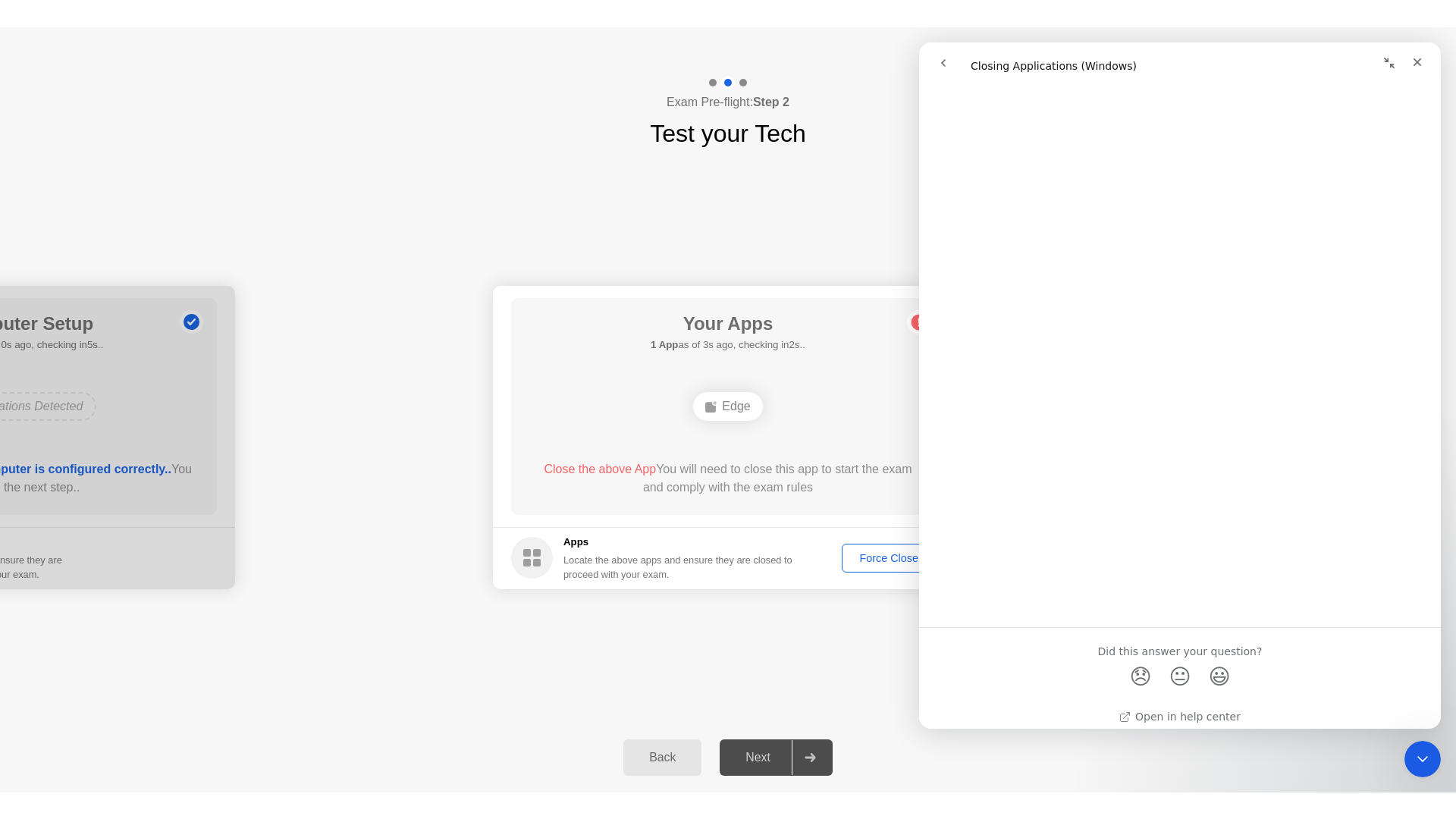
scroll to position [1548, 0]
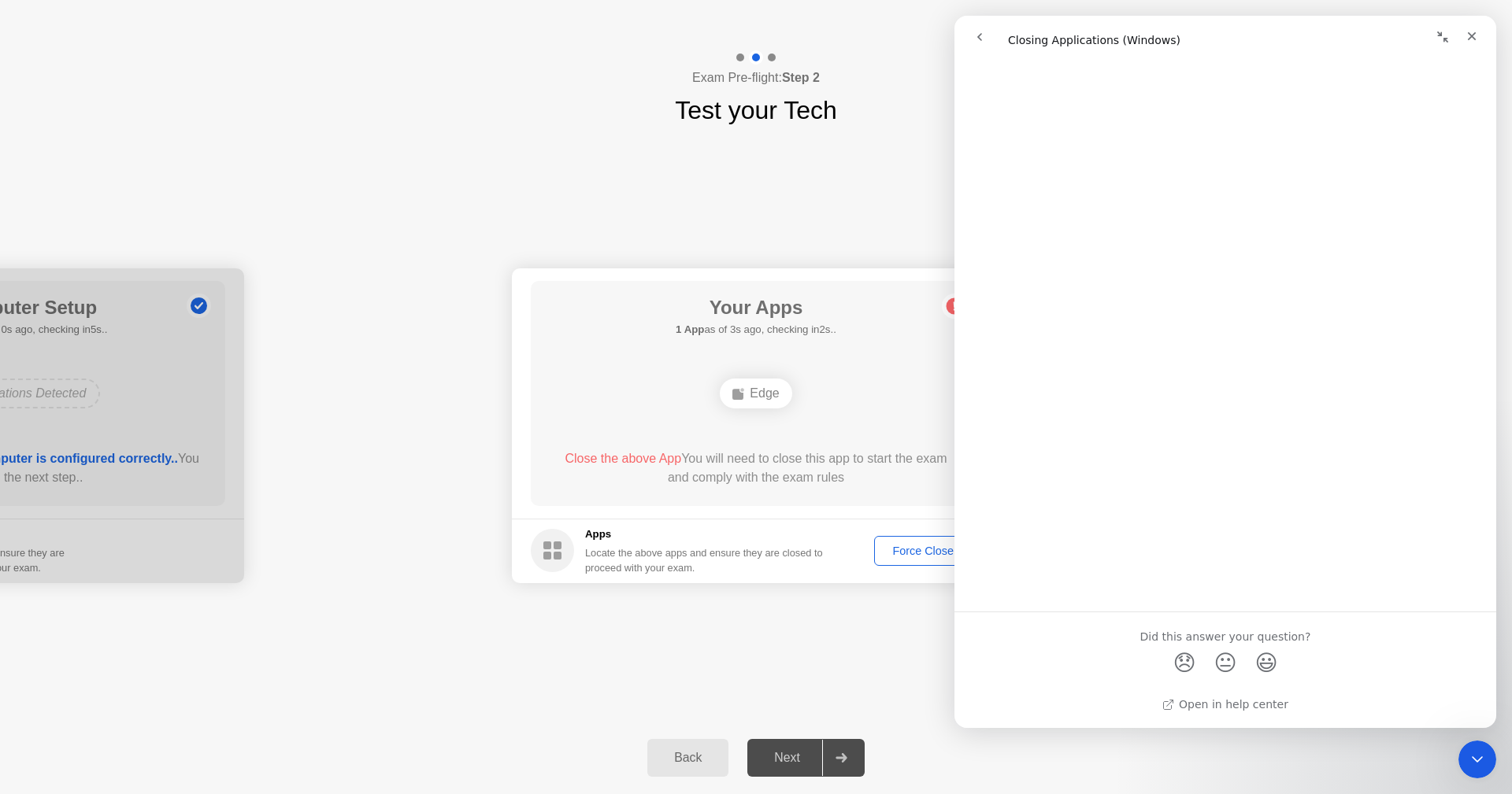
drag, startPoint x: 1495, startPoint y: 646, endPoint x: 2465, endPoint y: 742, distance: 974.7
click at [782, 755] on div "Next" at bounding box center [787, 757] width 70 height 14
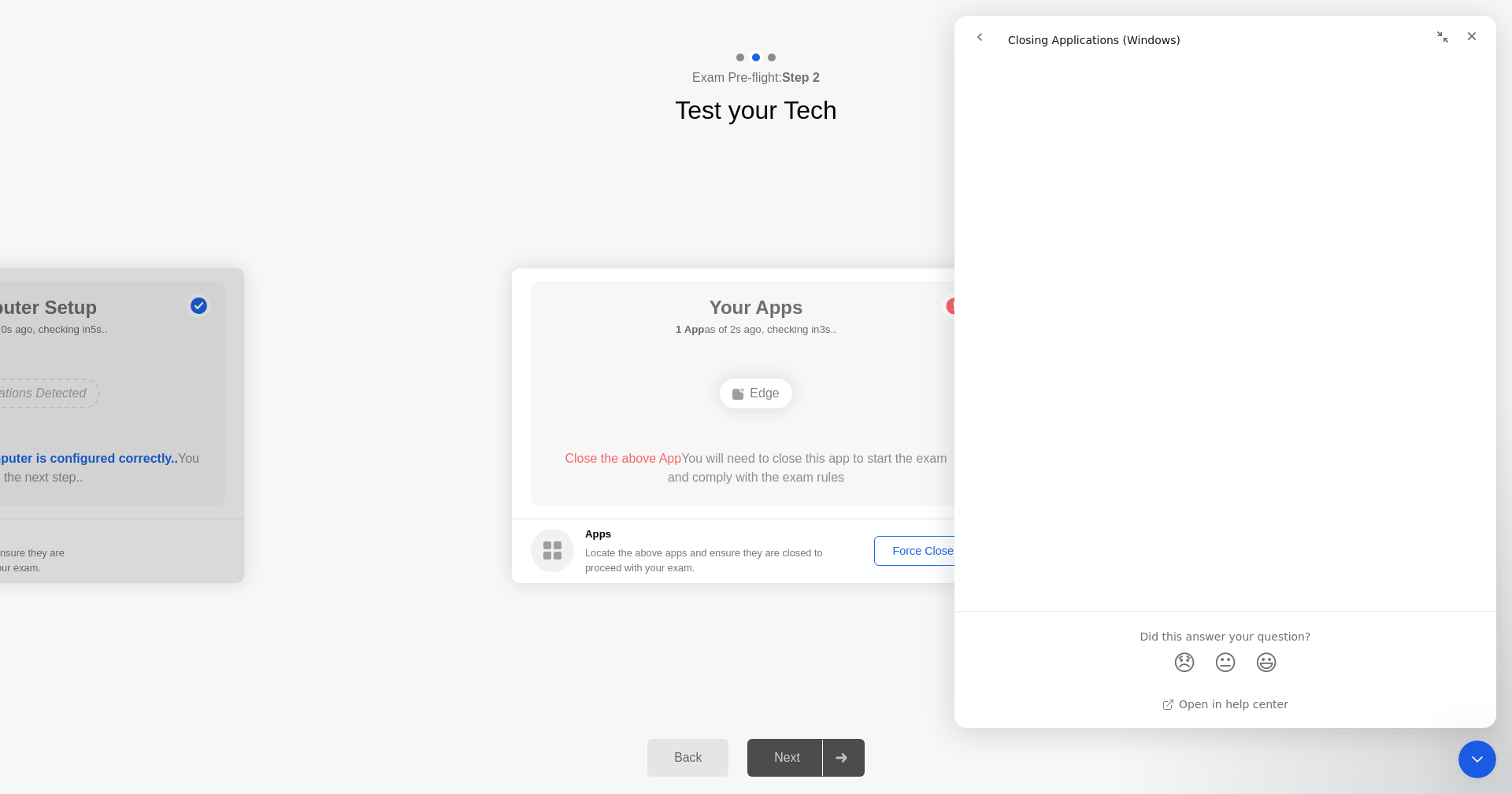
click at [242, 549] on div at bounding box center [0, 426] width 488 height 315
drag, startPoint x: 0, startPoint y: 360, endPoint x: 214, endPoint y: 273, distance: 231.0
click at [0, 365] on div at bounding box center [0, 426] width 488 height 315
click at [23, 608] on div "**********" at bounding box center [756, 425] width 1512 height 593
drag, startPoint x: 0, startPoint y: 347, endPoint x: 0, endPoint y: 362, distance: 15.0
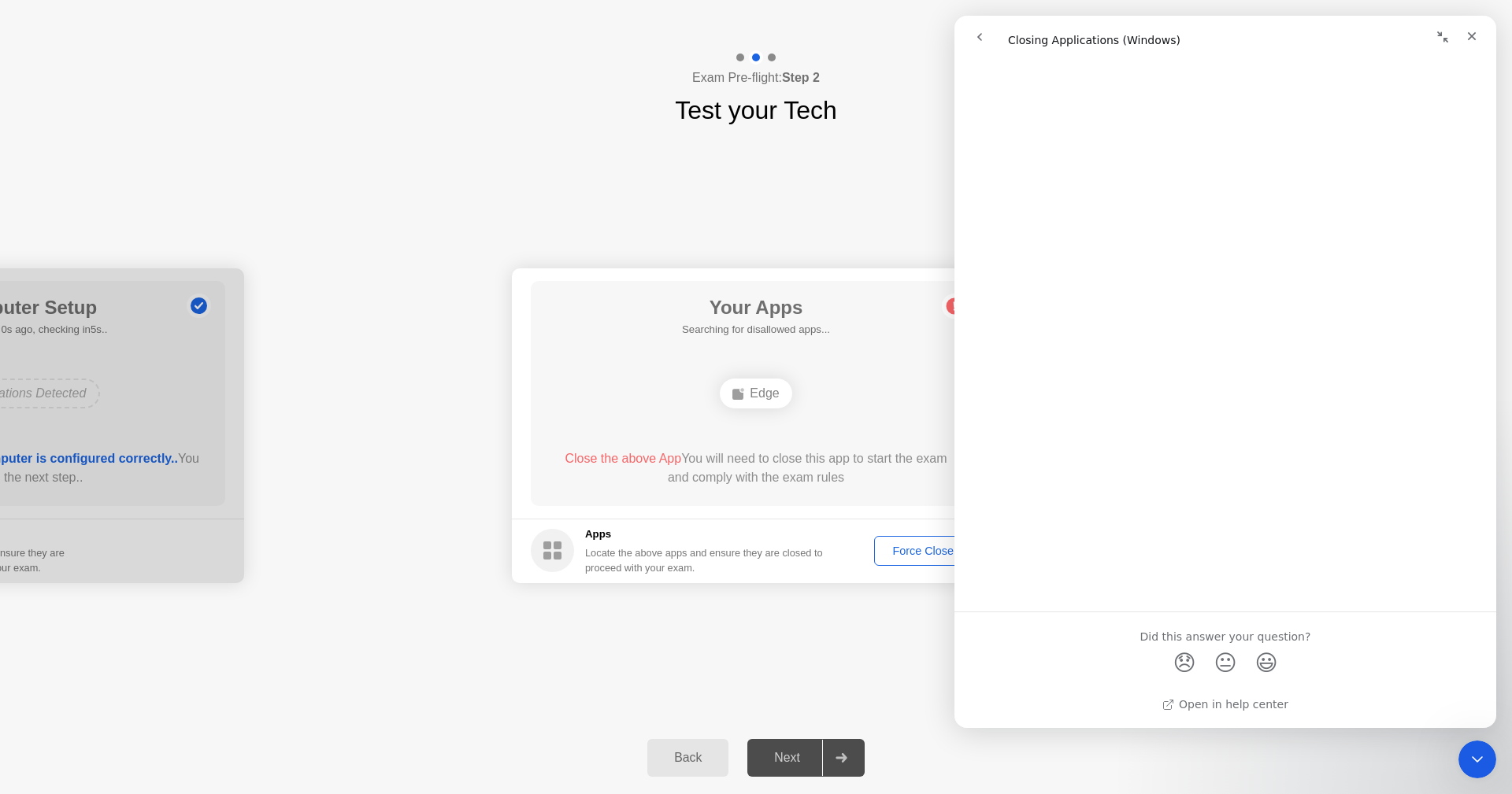
click at [0, 352] on div at bounding box center [0, 426] width 488 height 315
click at [628, 357] on div "Your Apps 1 App as of 3s ago, checking in2s.. Edge Close the above App You will…" at bounding box center [756, 393] width 450 height 225
click at [655, 657] on div "**********" at bounding box center [756, 425] width 1512 height 593
click at [871, 440] on div "Your Apps Searching for disallowed apps... Edge Close the above App You will ne…" at bounding box center [756, 393] width 450 height 225
click at [927, 547] on div "Force Close..." at bounding box center [928, 551] width 96 height 13
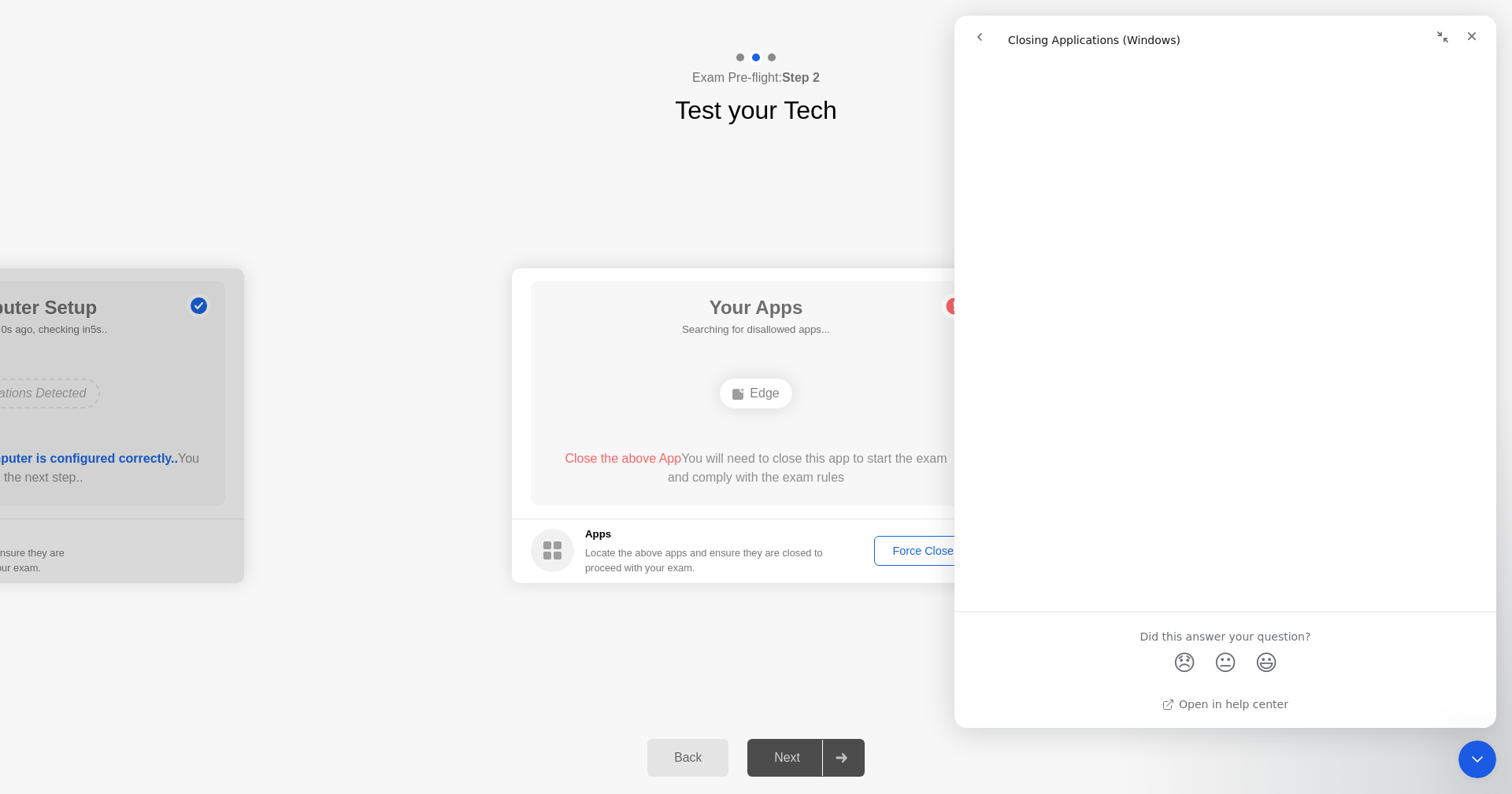
click at [913, 557] on div "Force Close..." at bounding box center [928, 551] width 96 height 13
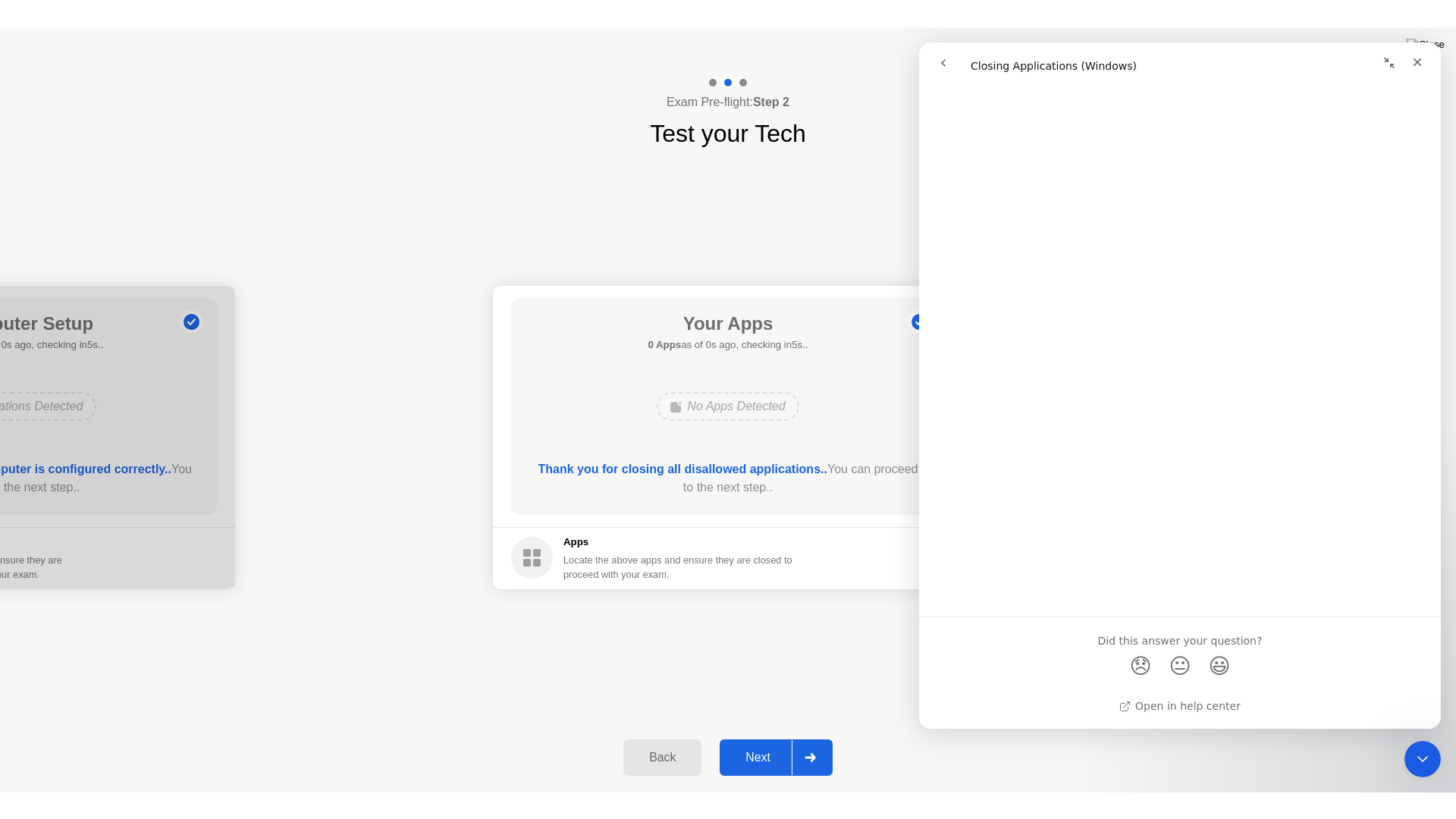
scroll to position [1494, 0]
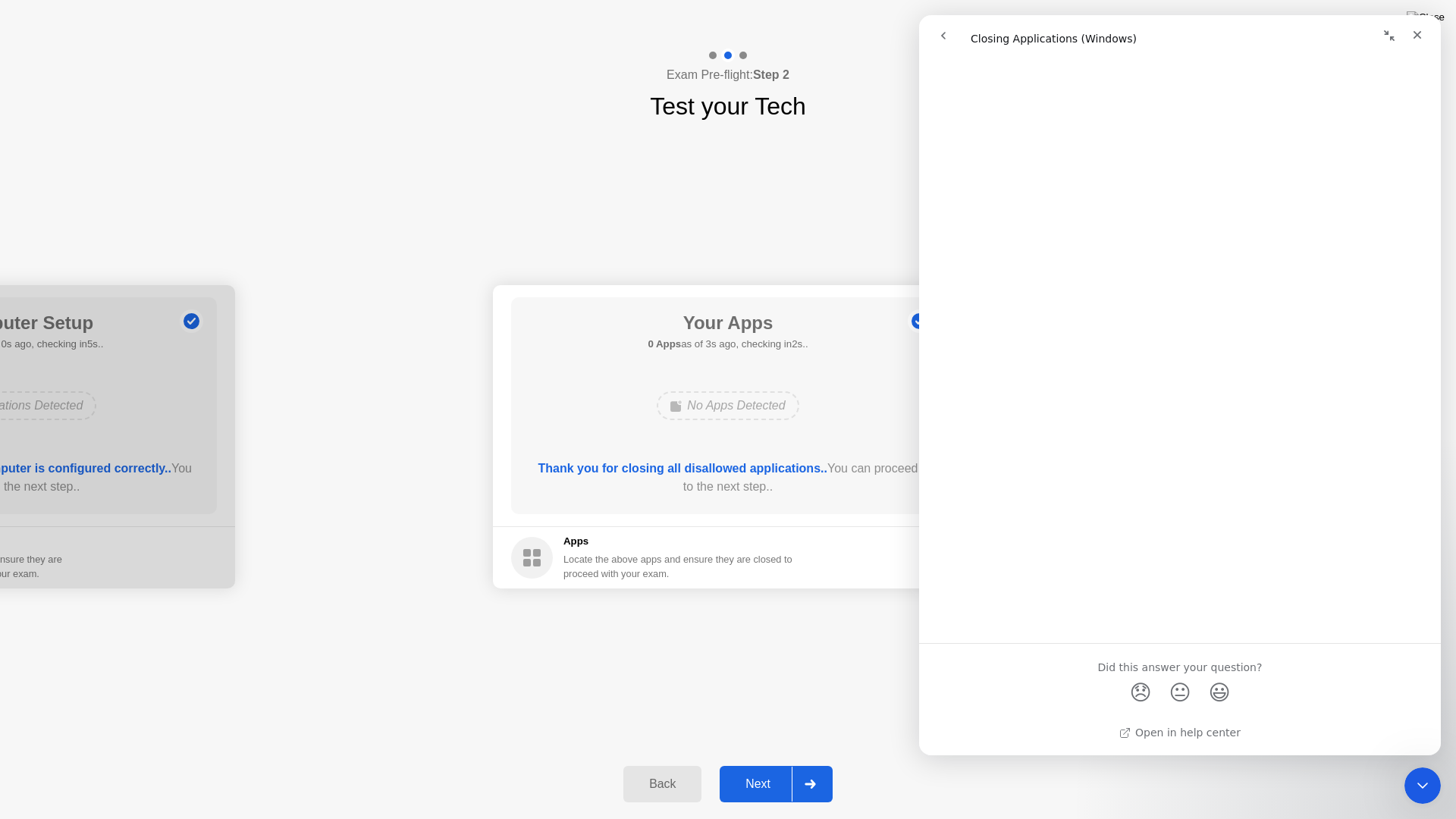
click at [868, 543] on footer "Apps Locate the above apps and ensure they are closed to proceed with your exam." at bounding box center [728, 558] width 470 height 62
click at [915, 324] on circle at bounding box center [919, 322] width 16 height 16
click at [755, 764] on div "Next" at bounding box center [758, 784] width 67 height 13
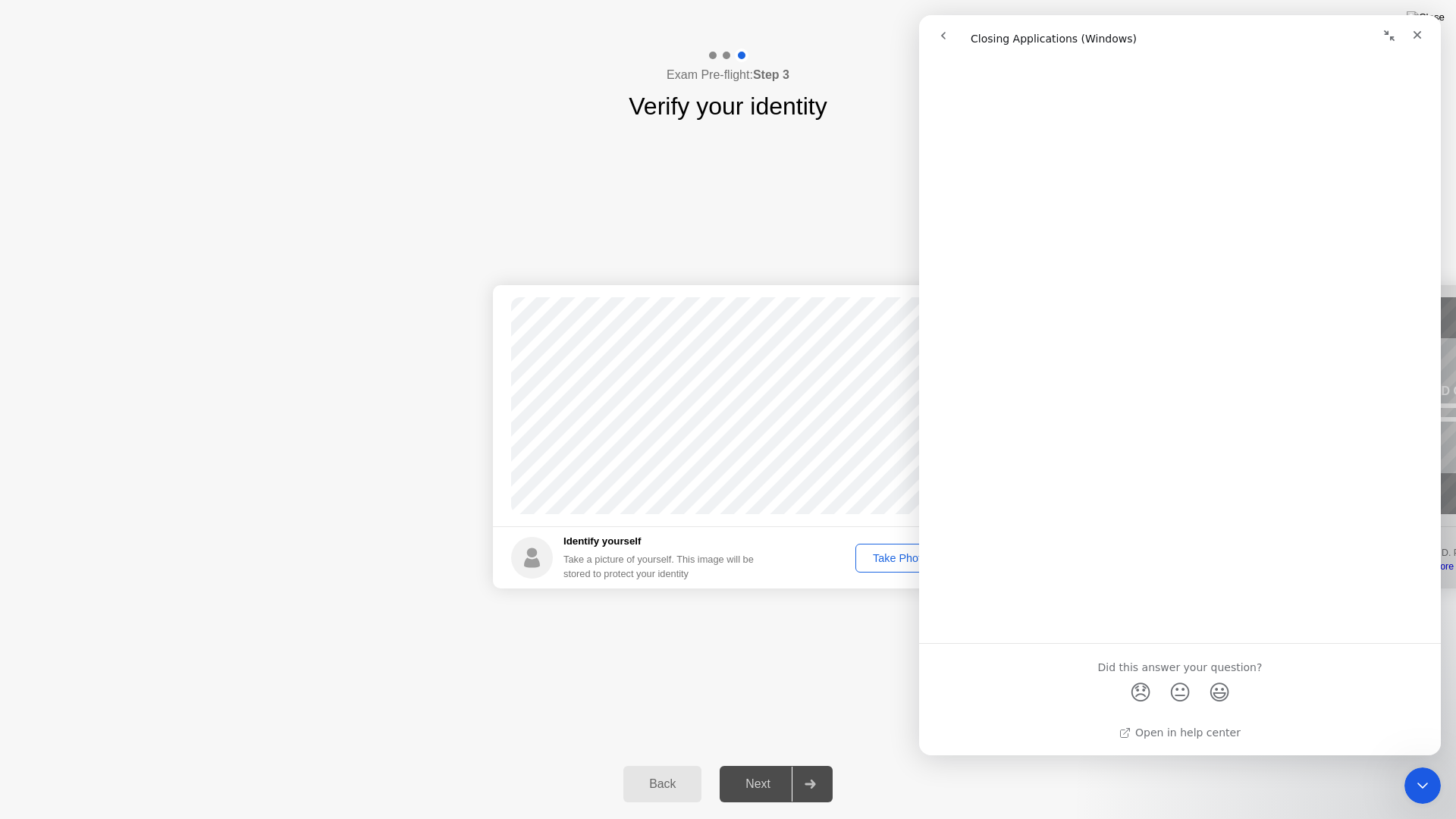
click at [769, 764] on div "Next" at bounding box center [758, 784] width 67 height 13
click at [746, 764] on div "Next" at bounding box center [758, 784] width 67 height 13
click at [808, 764] on div at bounding box center [809, 784] width 36 height 35
click at [752, 764] on div "Next" at bounding box center [758, 784] width 67 height 13
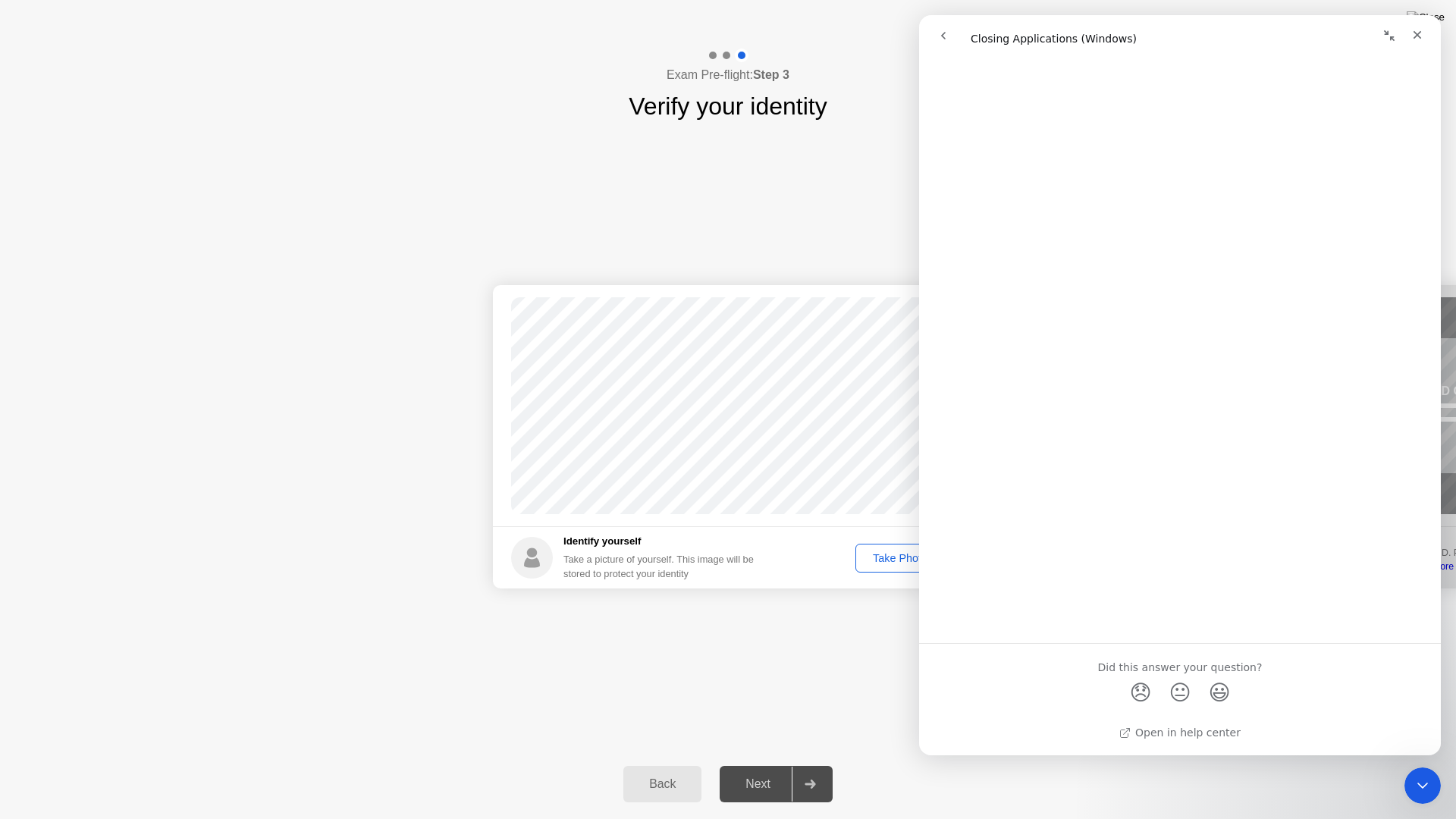
click at [753, 764] on div "Next" at bounding box center [758, 784] width 67 height 13
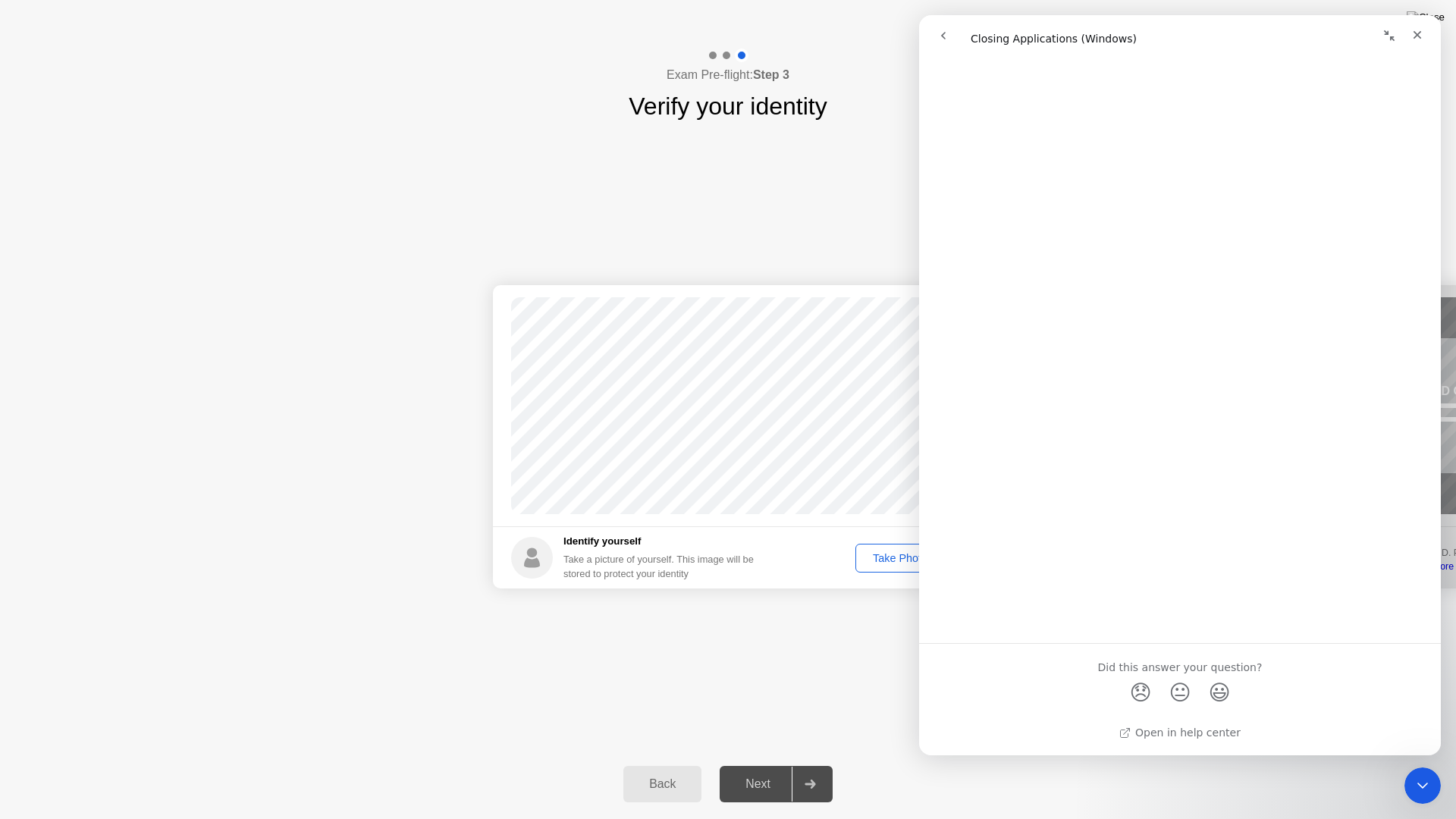
click at [753, 764] on div "Next" at bounding box center [758, 784] width 67 height 13
click at [881, 556] on div "Take Photo" at bounding box center [899, 558] width 79 height 12
click at [1419, 29] on icon "Close" at bounding box center [1417, 35] width 12 height 12
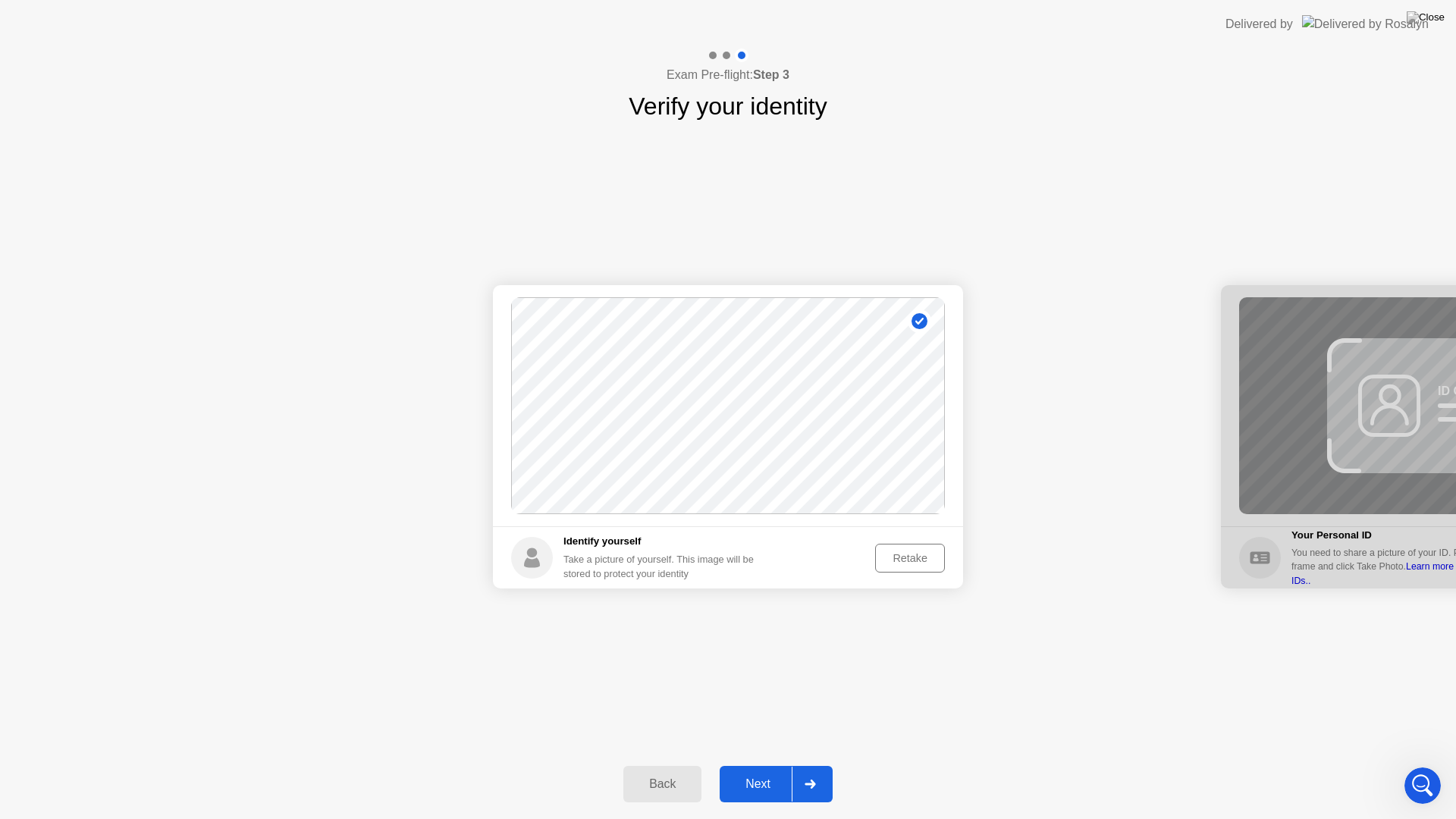
scroll to position [0, 0]
click at [916, 558] on div "Retake" at bounding box center [909, 558] width 59 height 12
click at [806, 764] on icon at bounding box center [810, 784] width 11 height 9
drag, startPoint x: 1418, startPoint y: 779, endPoint x: 1335, endPoint y: 776, distance: 83.1
click at [1402, 764] on html at bounding box center [1420, 783] width 36 height 36
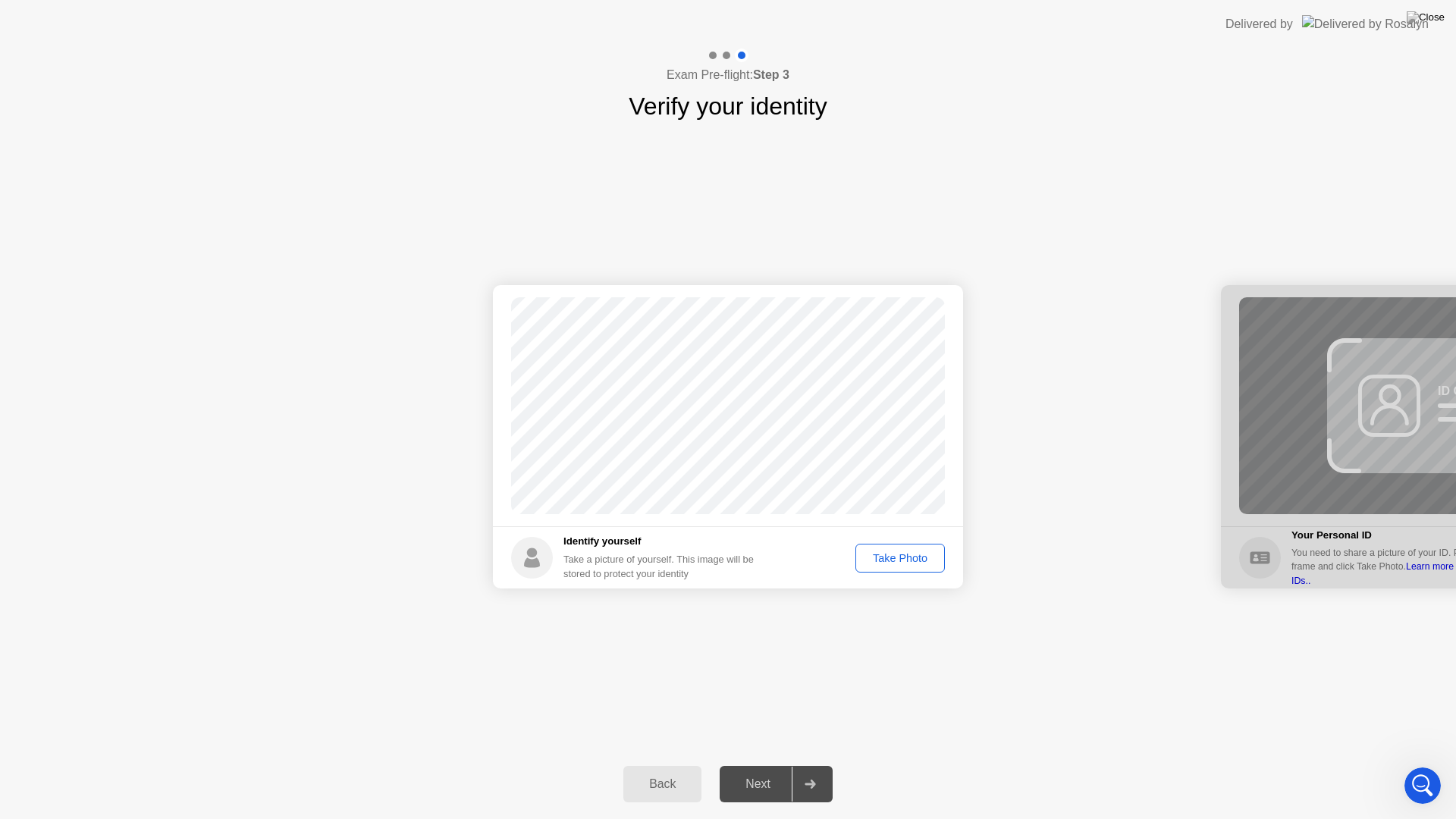
drag, startPoint x: 1455, startPoint y: 480, endPoint x: 1310, endPoint y: 480, distance: 145.0
click at [1310, 480] on div at bounding box center [1455, 437] width 470 height 303
click at [889, 553] on div "Take Photo" at bounding box center [899, 558] width 79 height 12
click at [885, 552] on div "Retake" at bounding box center [909, 558] width 59 height 12
click at [750, 764] on div "Next" at bounding box center [758, 784] width 67 height 13
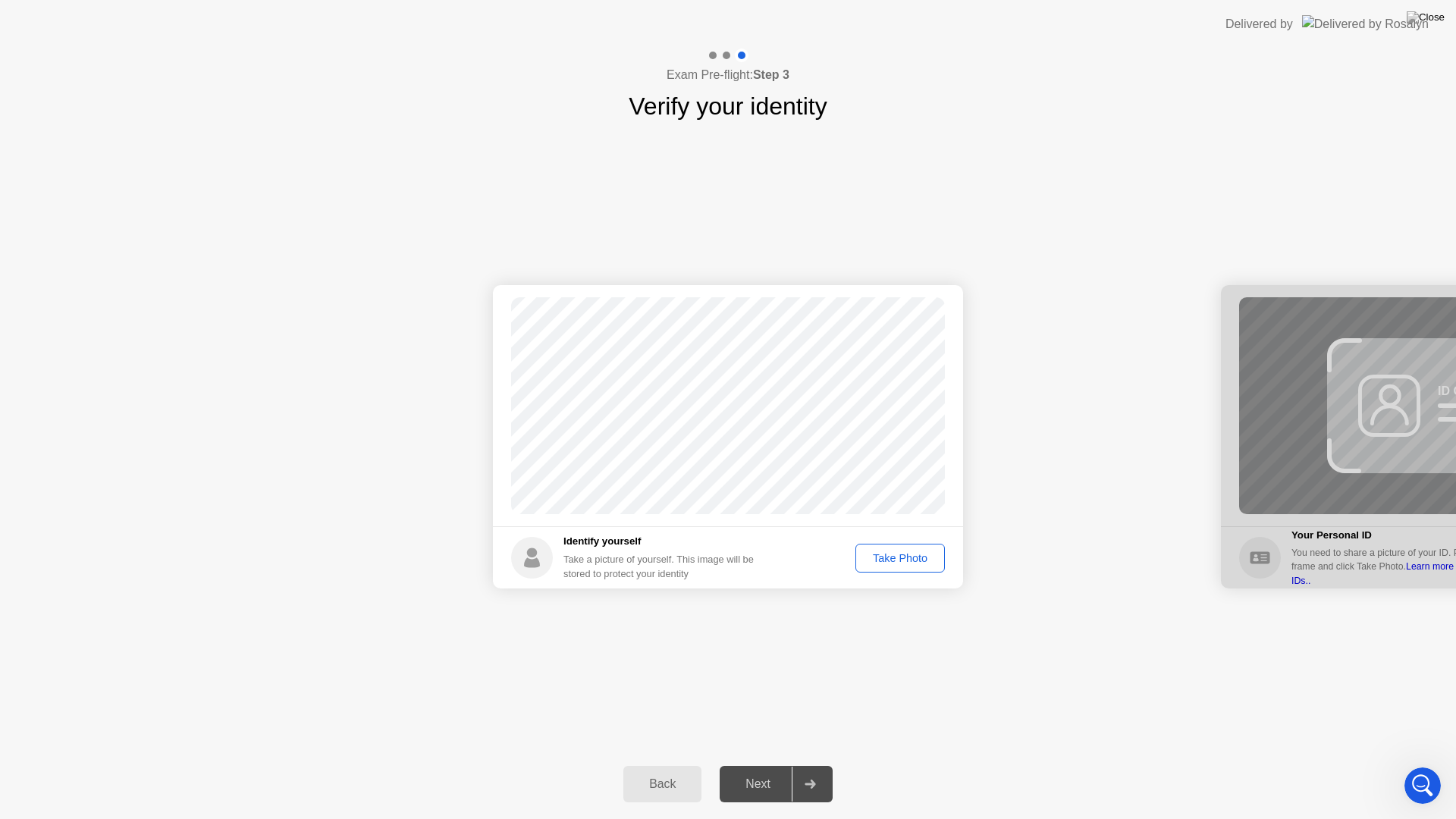
click at [1379, 412] on div at bounding box center [1455, 437] width 470 height 303
drag, startPoint x: 1379, startPoint y: 412, endPoint x: 1260, endPoint y: 415, distance: 119.0
click at [1260, 415] on div at bounding box center [1455, 437] width 470 height 303
click at [659, 764] on div "Back" at bounding box center [662, 784] width 69 height 13
select select "**********"
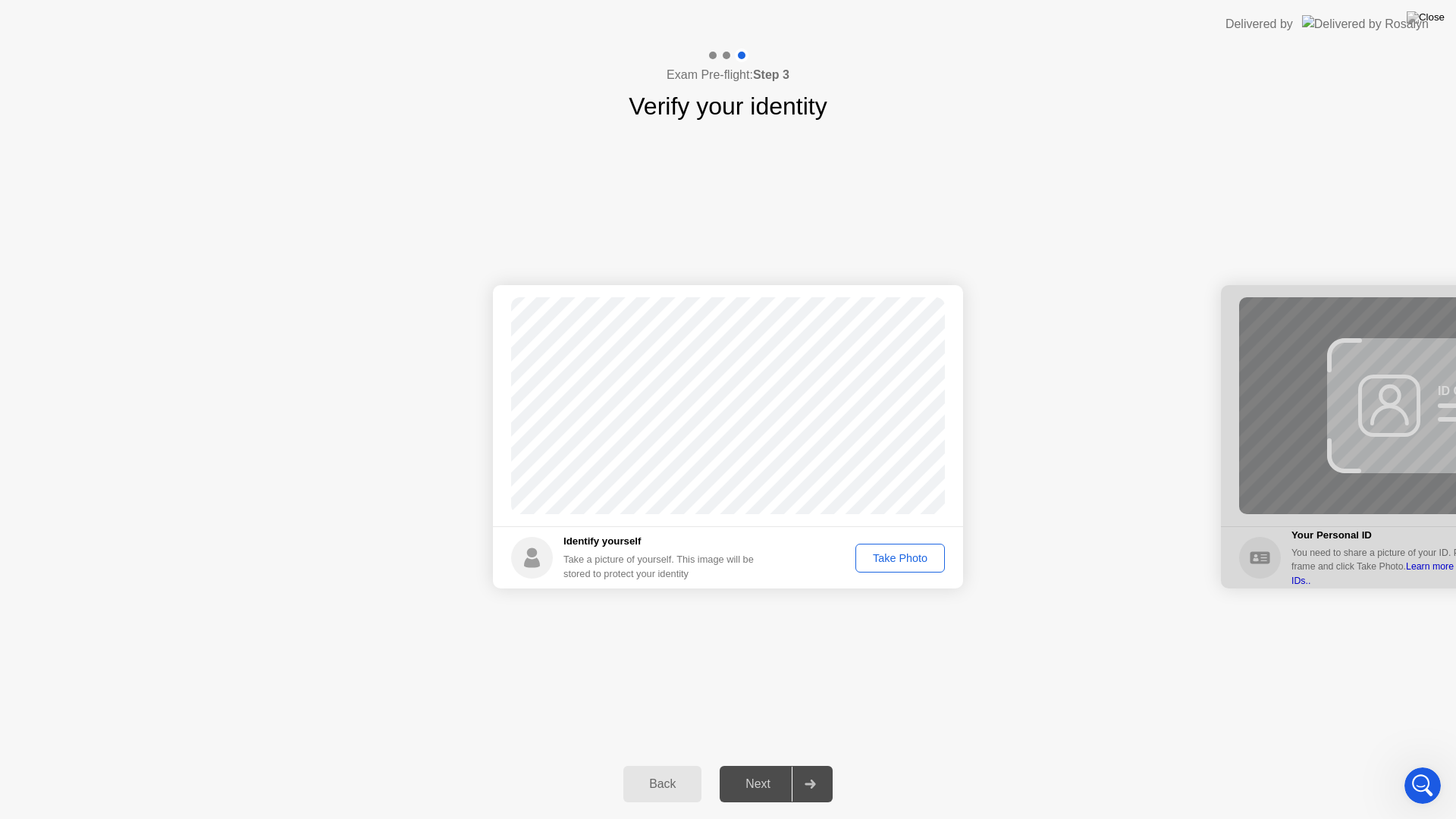
select select "*******"
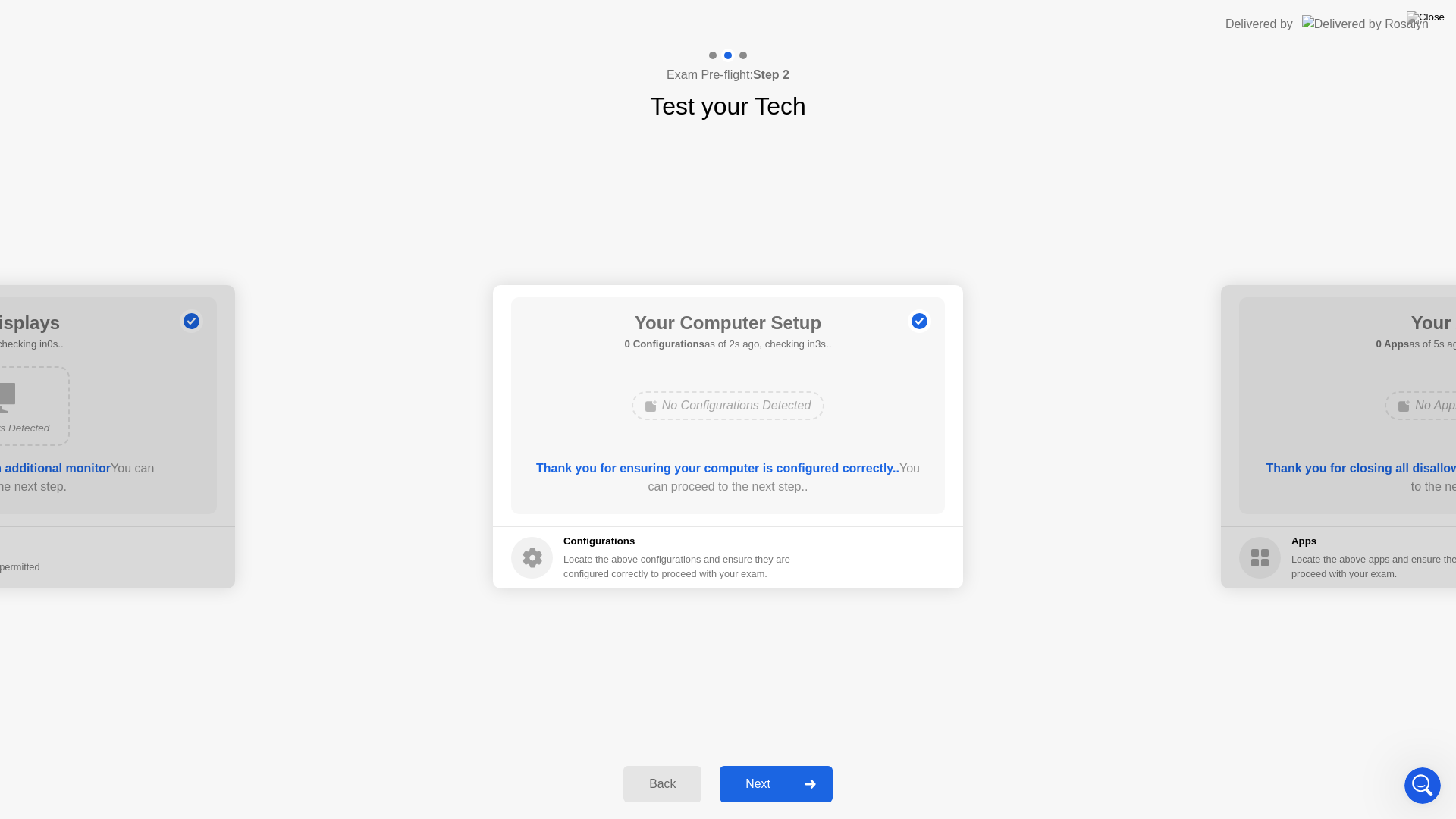
click at [767, 764] on div "Next" at bounding box center [758, 784] width 67 height 13
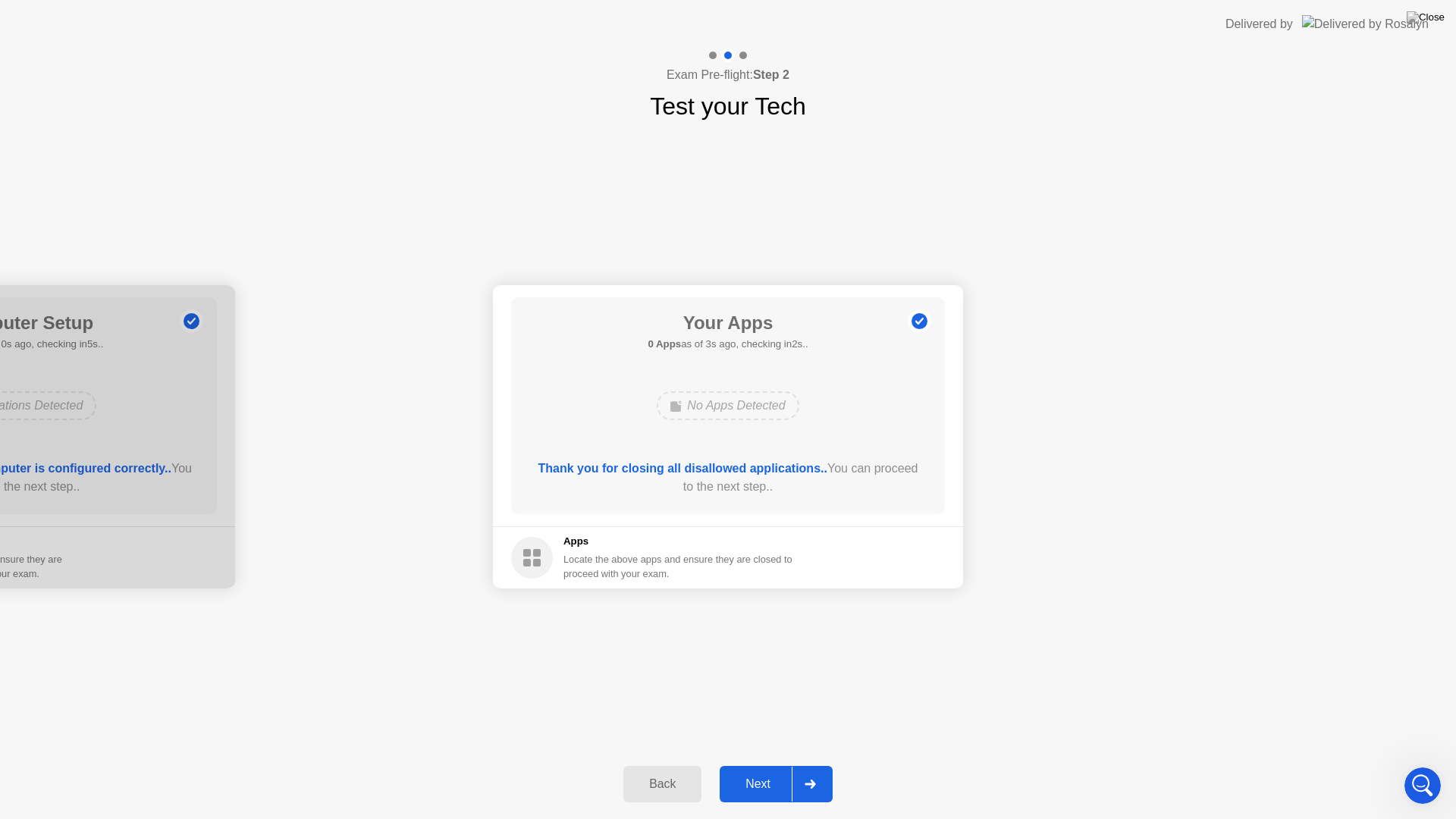
click at [767, 764] on div "Next" at bounding box center [758, 784] width 67 height 13
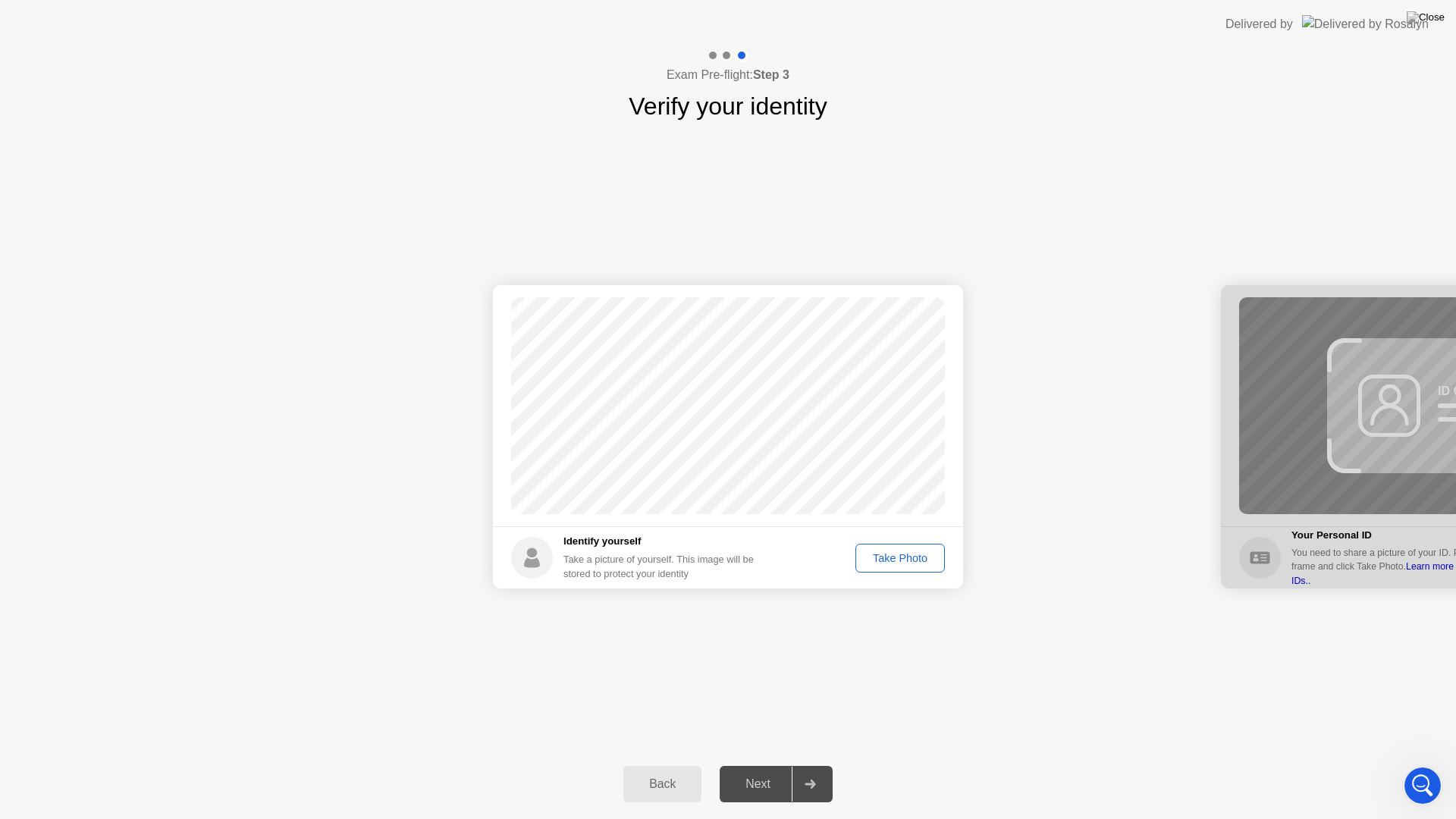
click at [888, 552] on div "Take Photo" at bounding box center [899, 558] width 79 height 12
click at [905, 558] on div "Retake" at bounding box center [909, 558] width 59 height 12
click at [753, 764] on div "Next" at bounding box center [758, 784] width 67 height 13
click at [811, 764] on div at bounding box center [809, 784] width 36 height 35
